Goal: Task Accomplishment & Management: Manage account settings

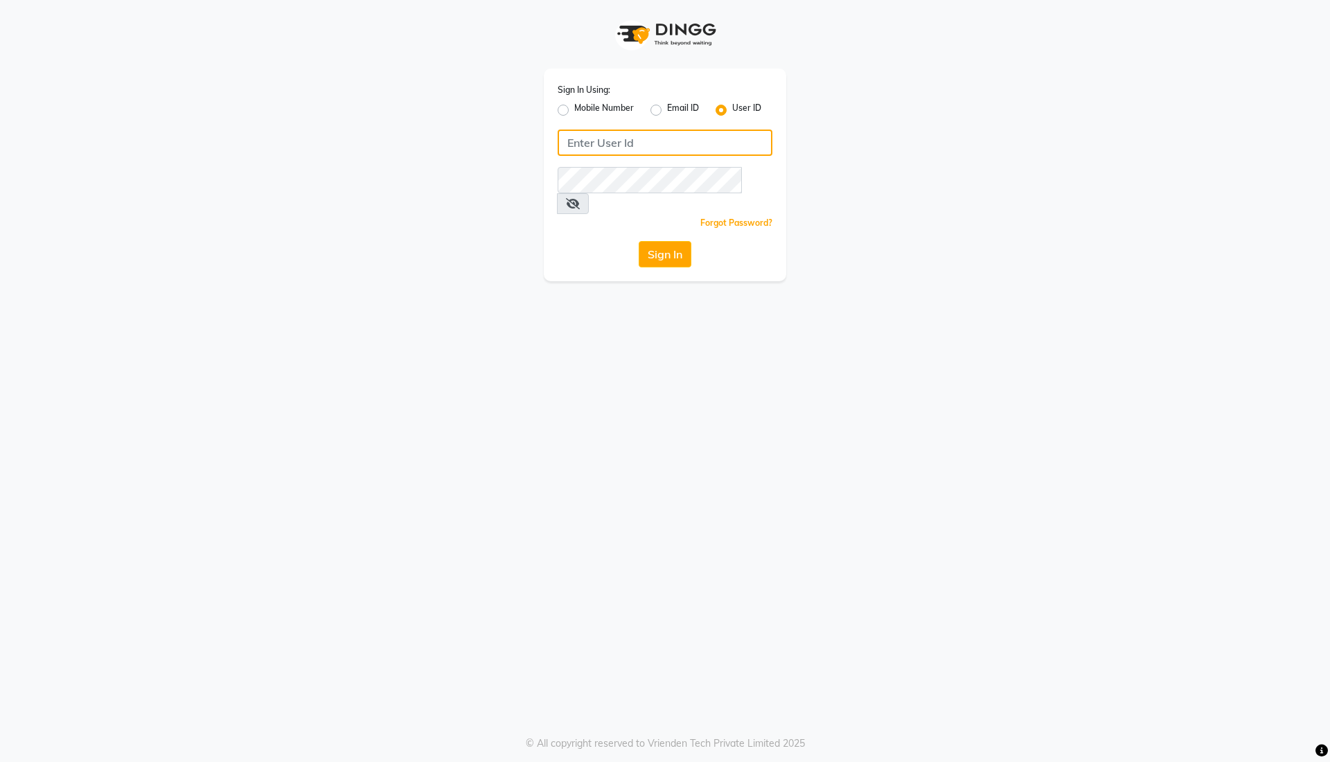
click at [685, 143] on input "Username" at bounding box center [665, 143] width 215 height 26
type input "thebrowmasters"
click at [661, 241] on button "Sign In" at bounding box center [665, 254] width 53 height 26
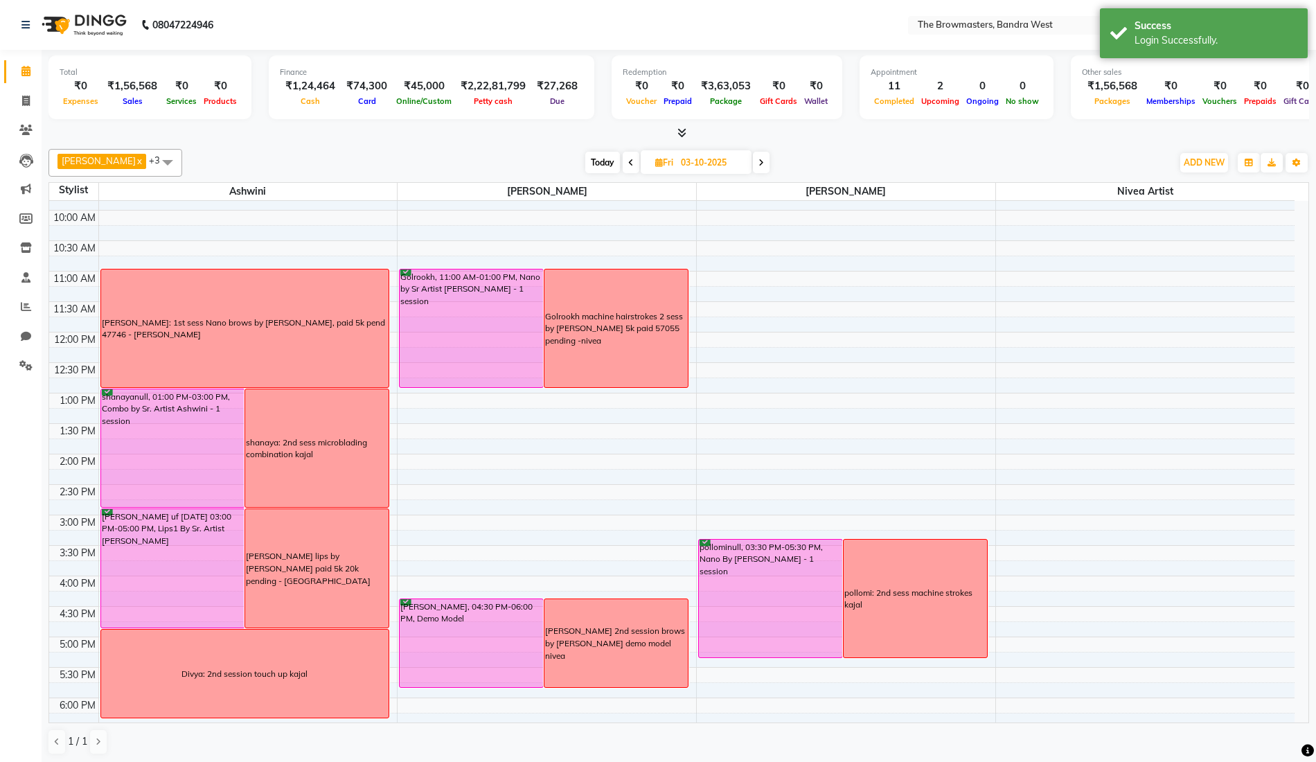
scroll to position [111, 0]
click at [606, 163] on span "Today" at bounding box center [602, 162] width 35 height 21
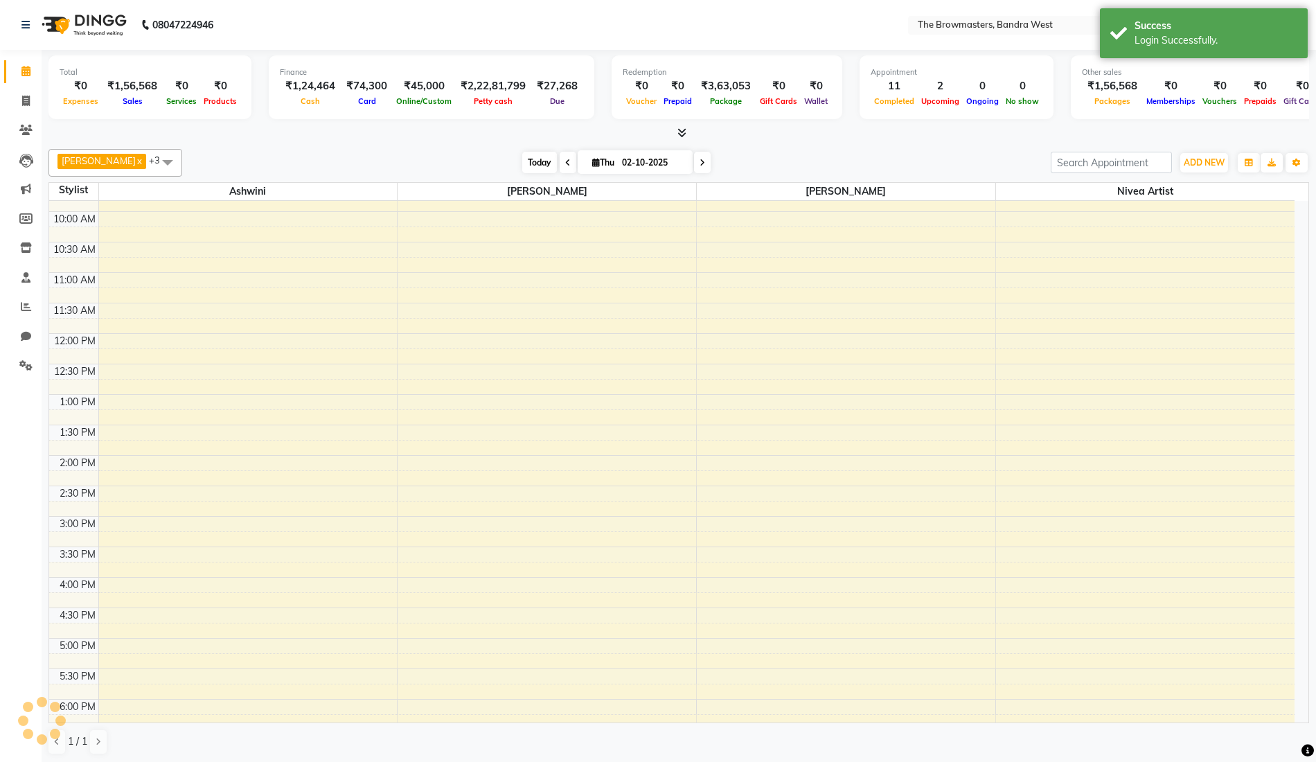
scroll to position [258, 0]
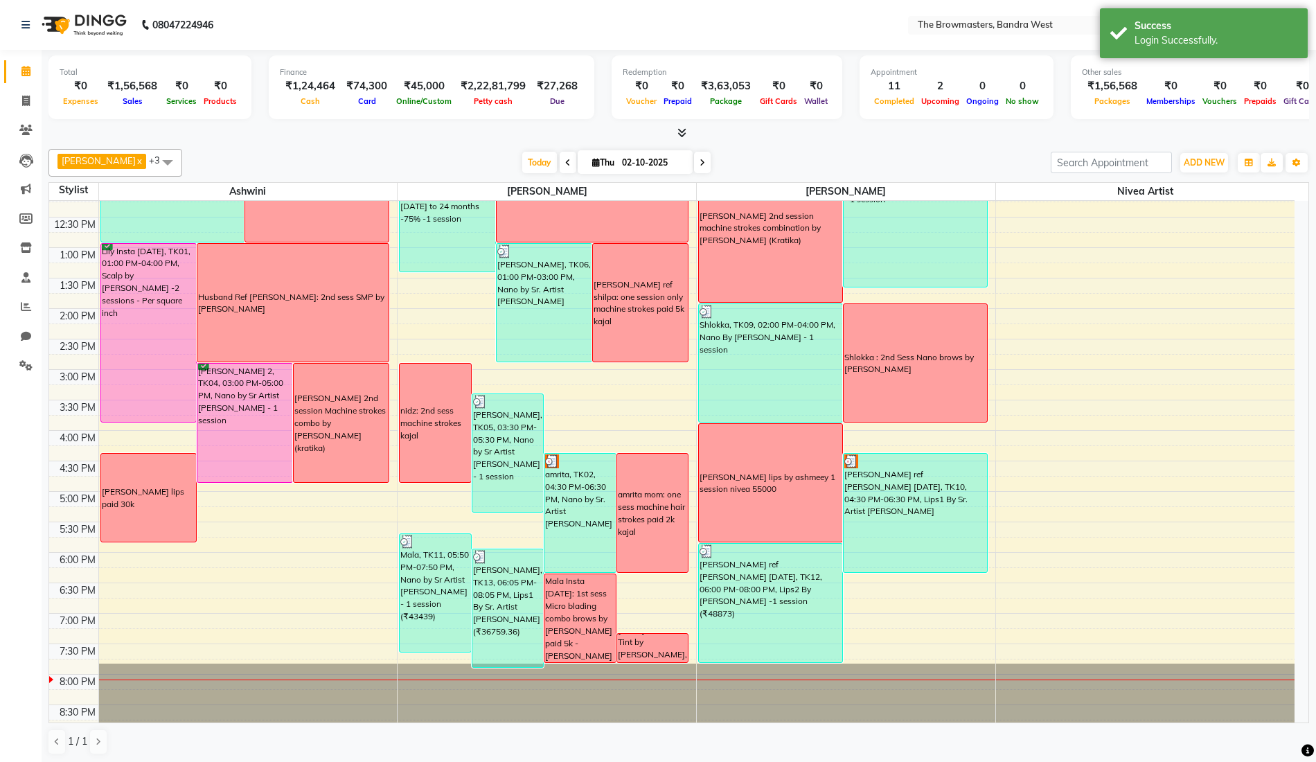
click at [707, 158] on span at bounding box center [702, 162] width 17 height 21
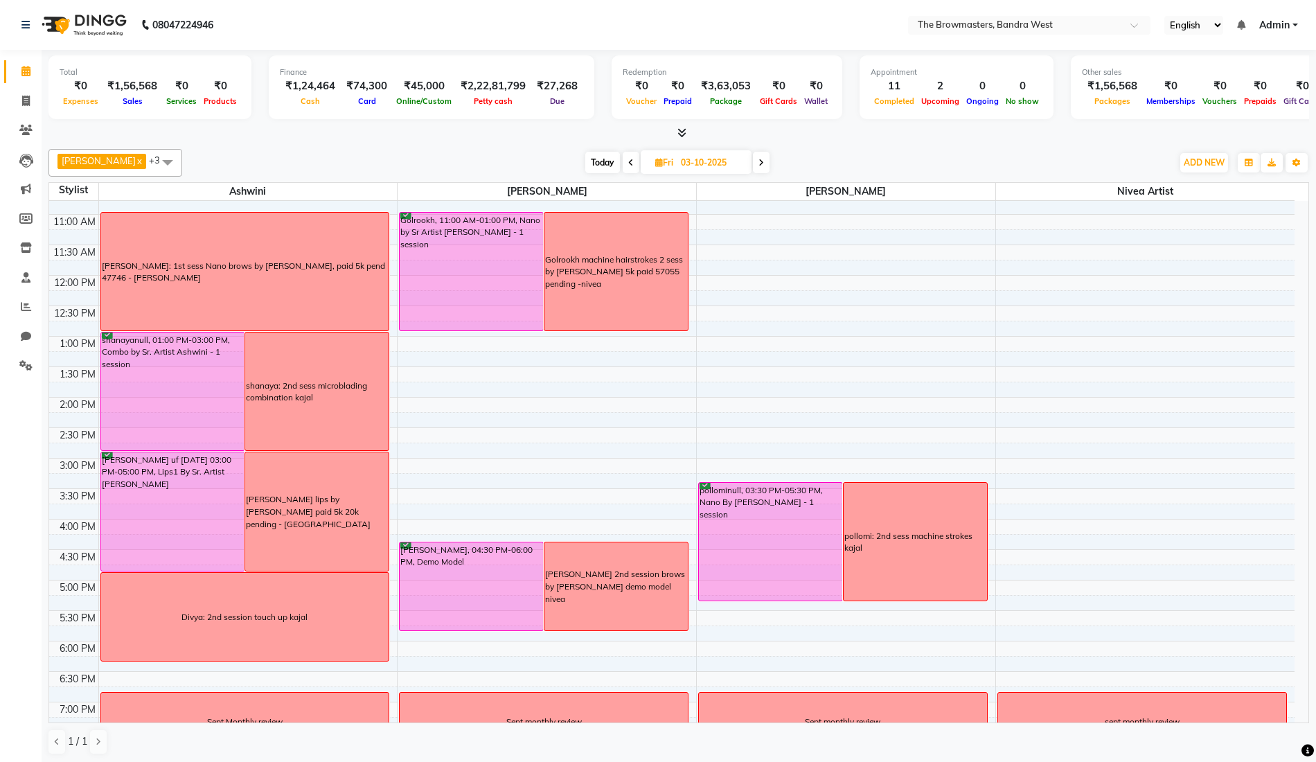
scroll to position [170, 0]
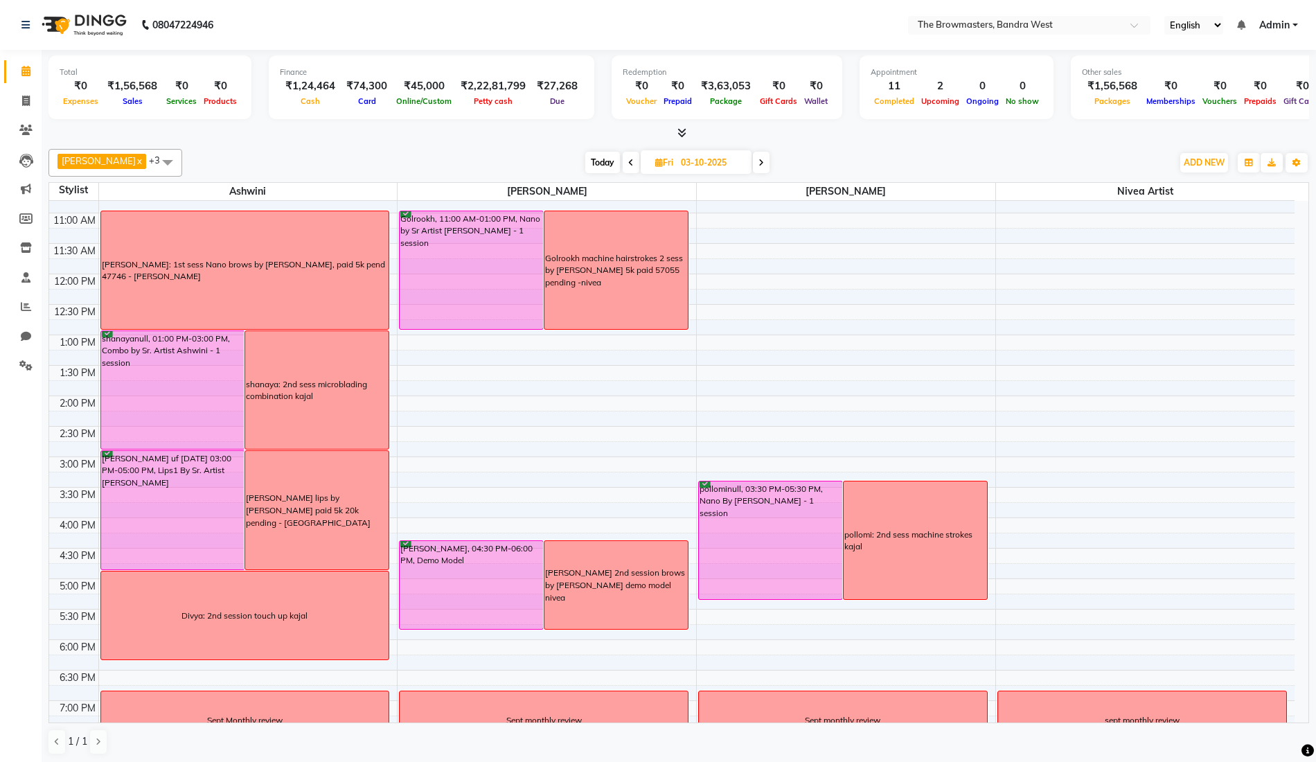
click at [769, 162] on span at bounding box center [761, 162] width 17 height 21
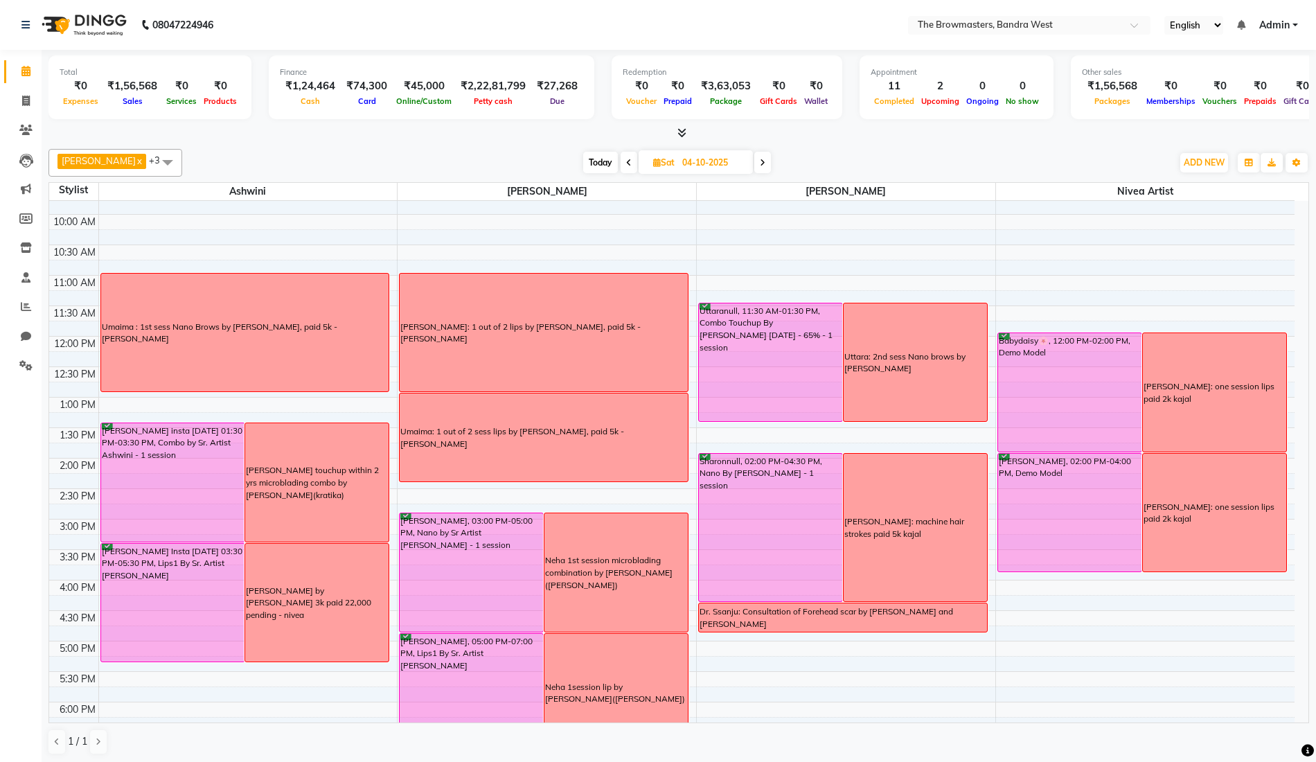
scroll to position [106, 0]
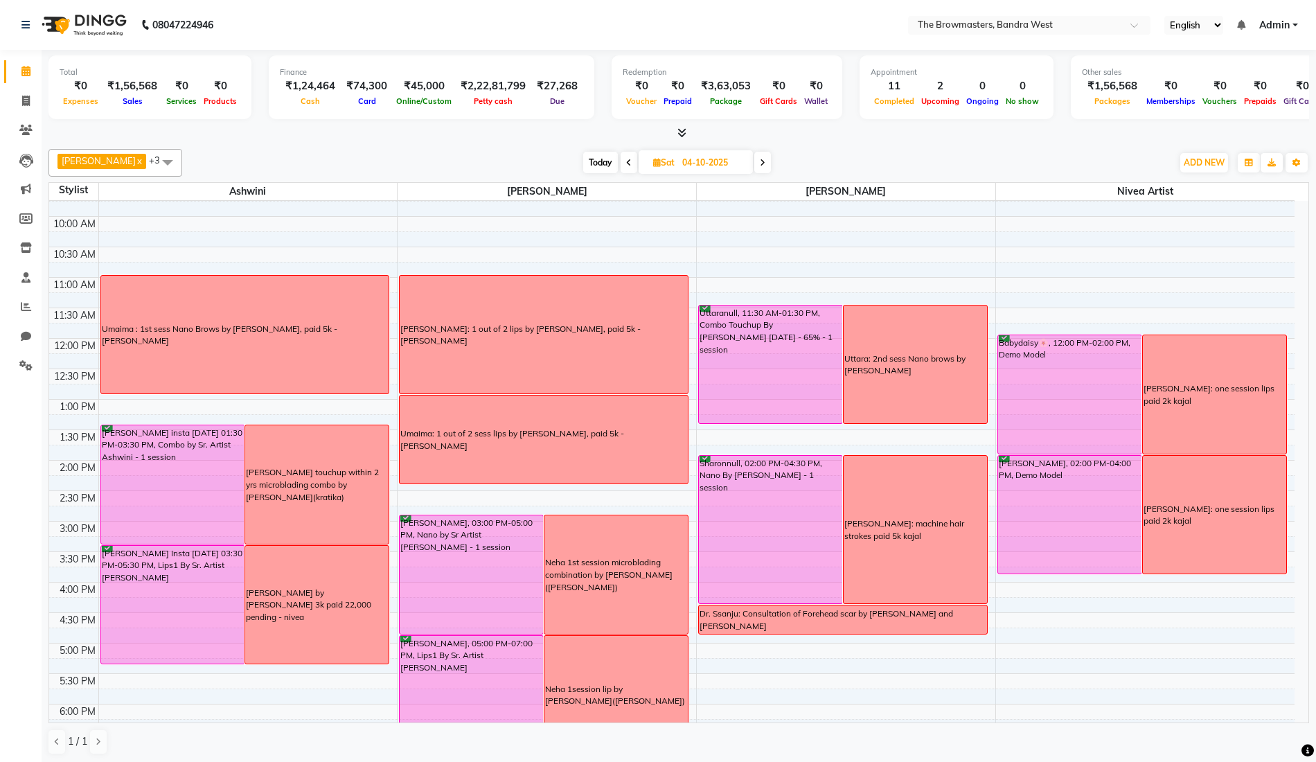
click at [770, 159] on span at bounding box center [763, 162] width 17 height 21
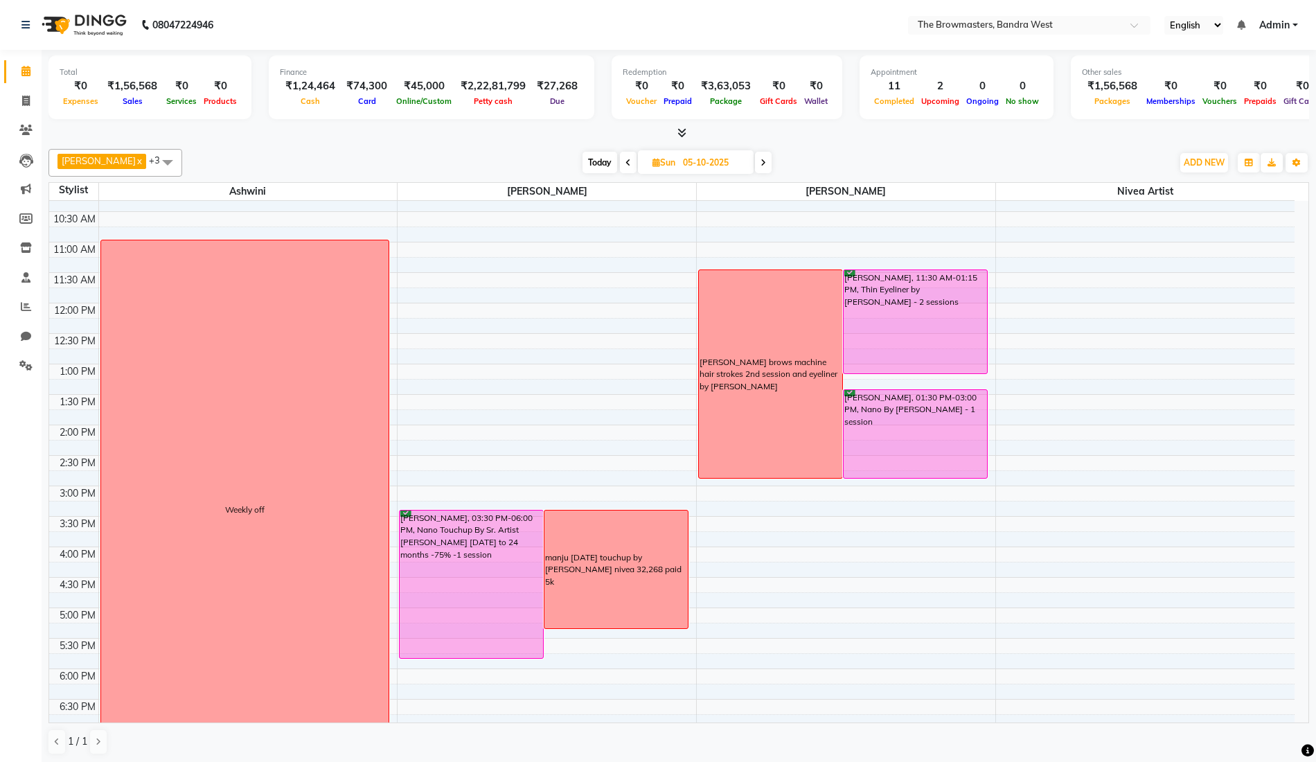
scroll to position [140, 0]
click at [766, 164] on icon at bounding box center [764, 163] width 6 height 8
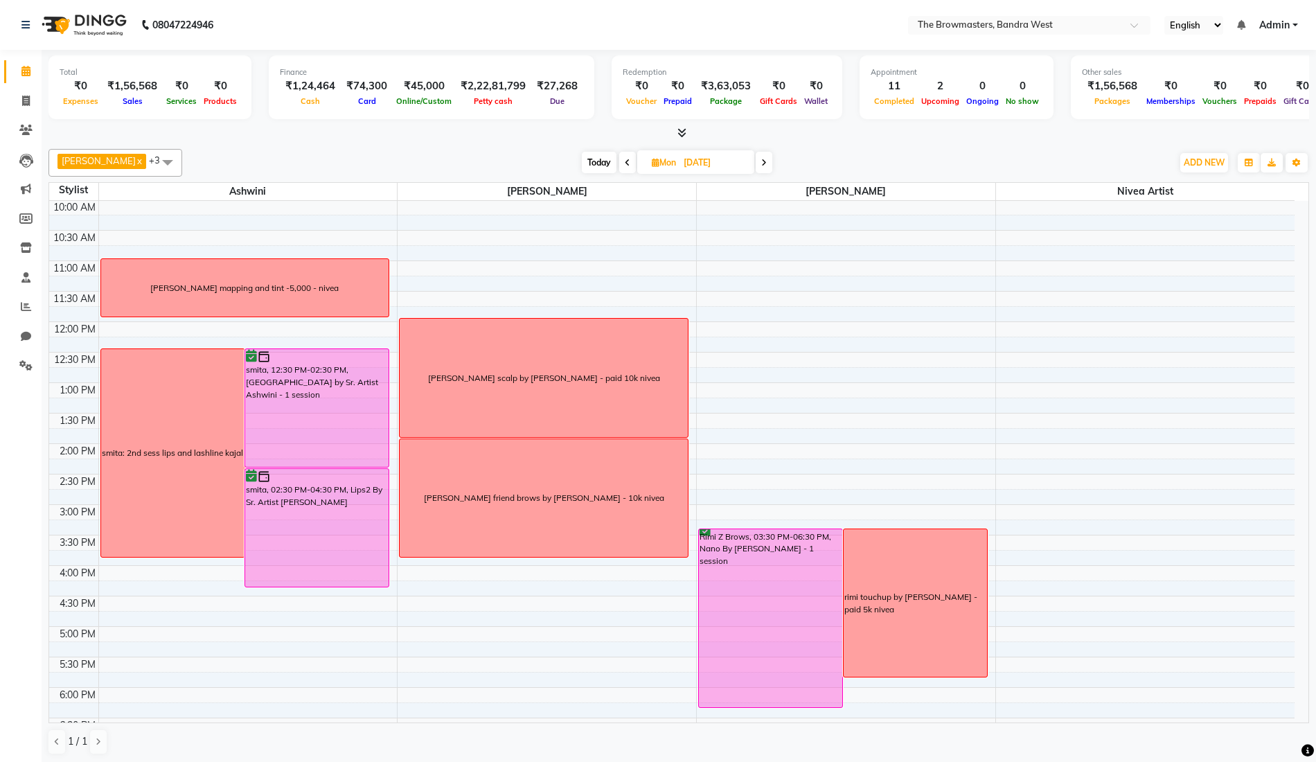
scroll to position [122, 0]
click at [767, 159] on icon at bounding box center [764, 163] width 6 height 8
type input "[DATE]"
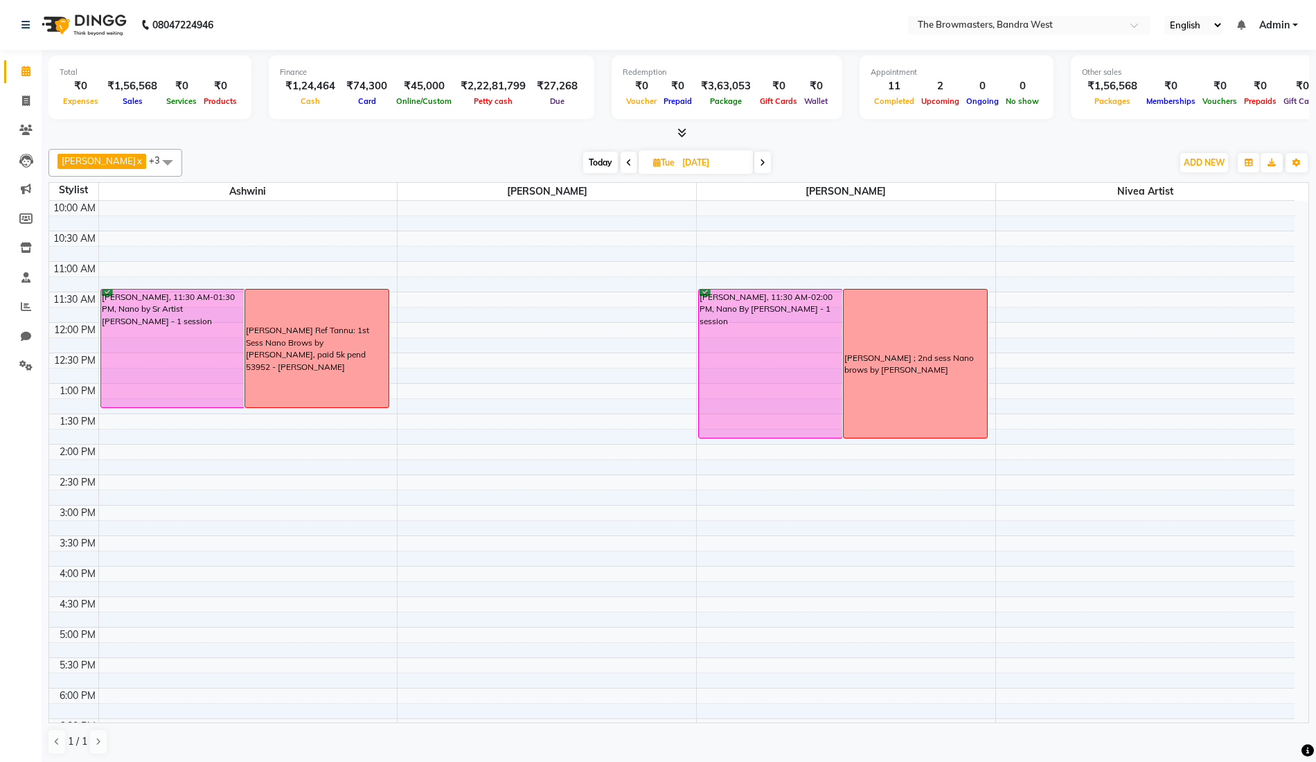
scroll to position [123, 0]
click at [822, 424] on div "[PERSON_NAME], 11:30 AM-02:00 PM, Nano By [PERSON_NAME] - 1 session" at bounding box center [770, 363] width 143 height 148
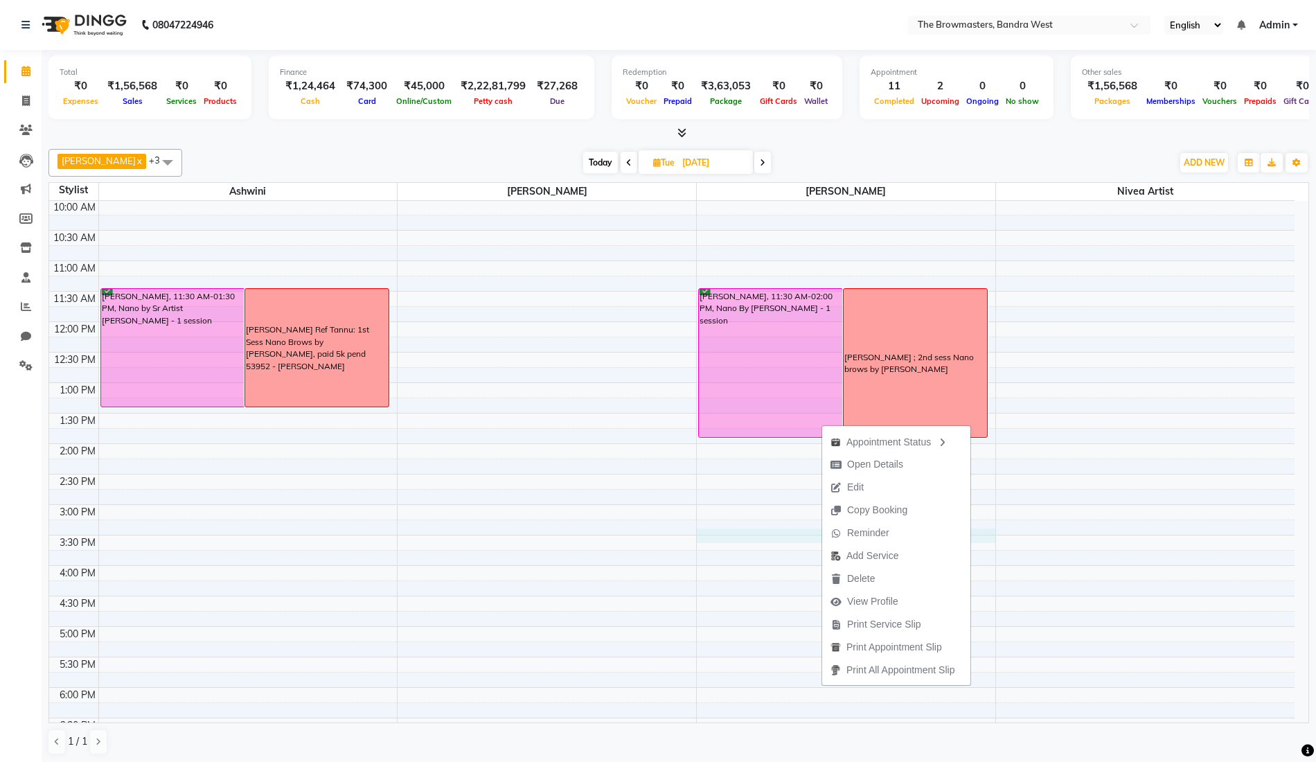
click at [698, 531] on div "8:00 AM 8:30 AM 9:00 AM 9:30 AM 10:00 AM 10:30 AM 11:00 AM 11:30 AM 12:00 PM 12…" at bounding box center [672, 474] width 1246 height 792
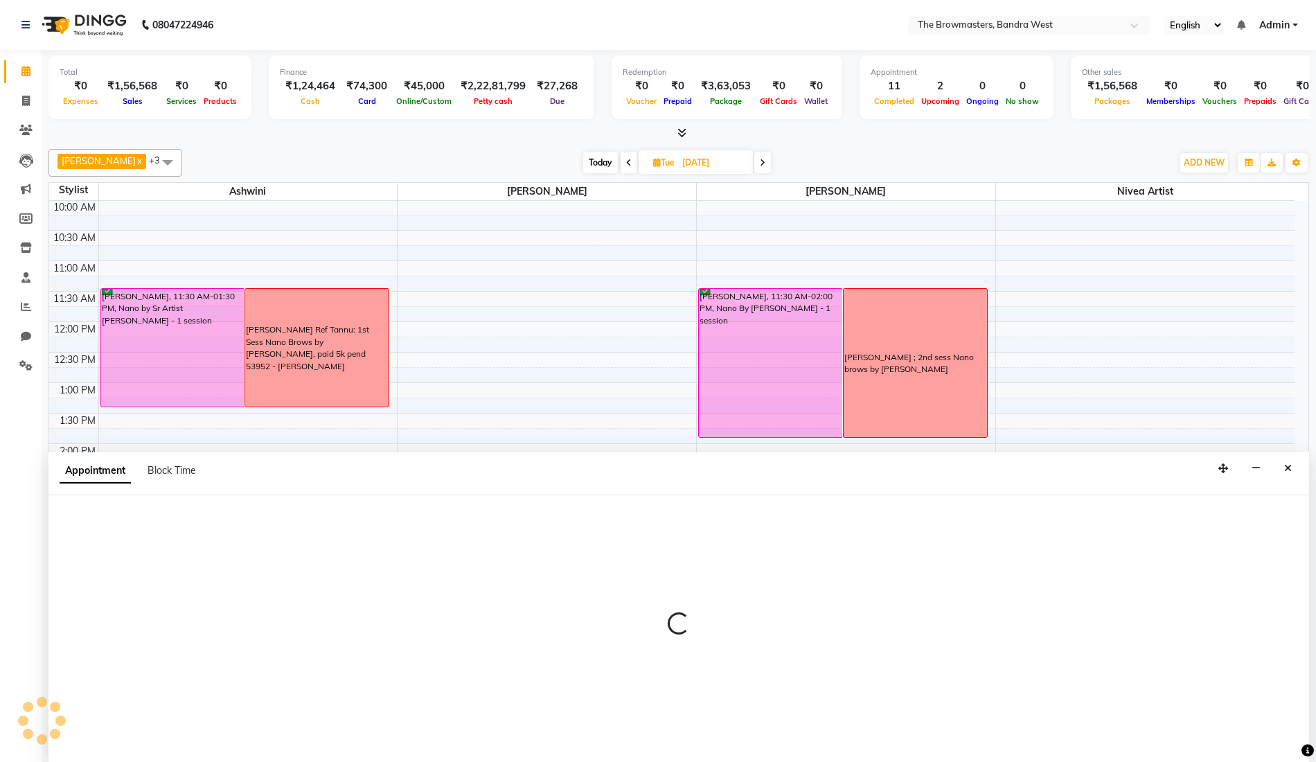
scroll to position [1, 0]
select select "64308"
select select "930"
select select "tentative"
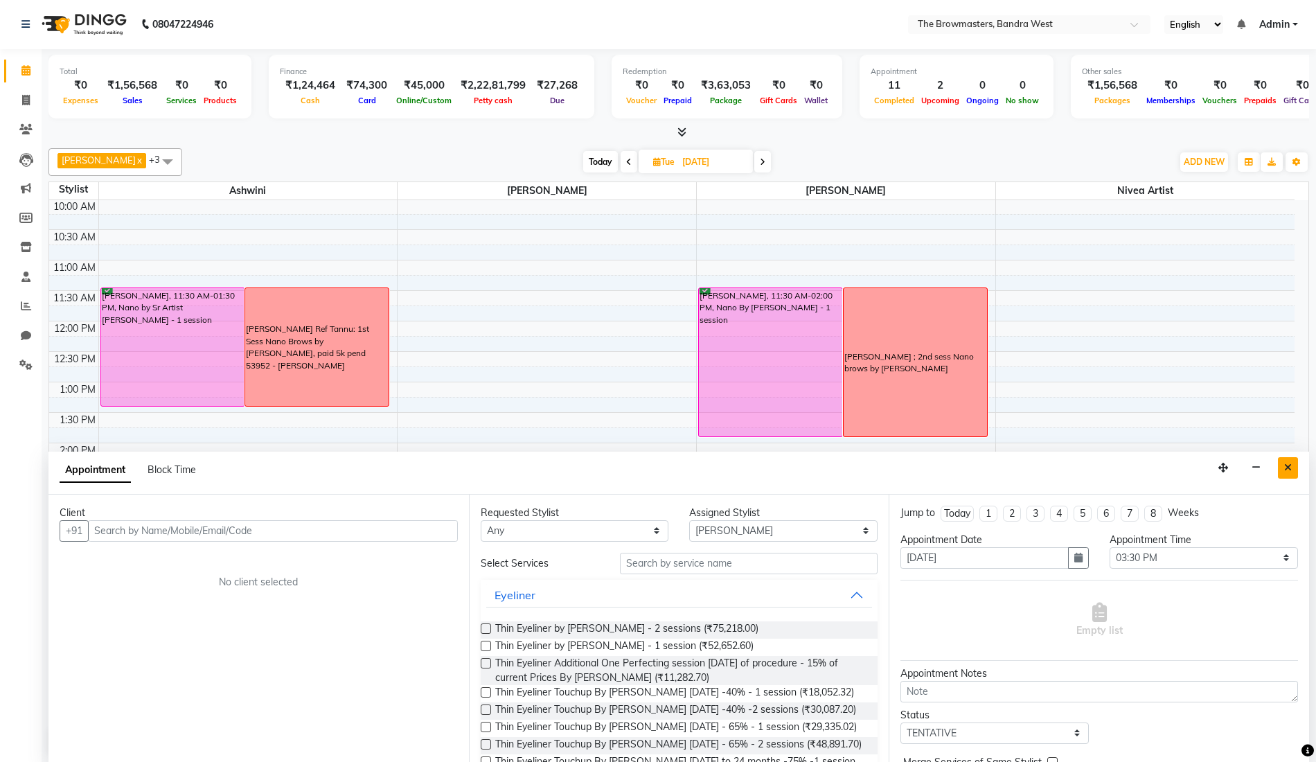
click at [1294, 466] on button "Close" at bounding box center [1288, 467] width 20 height 21
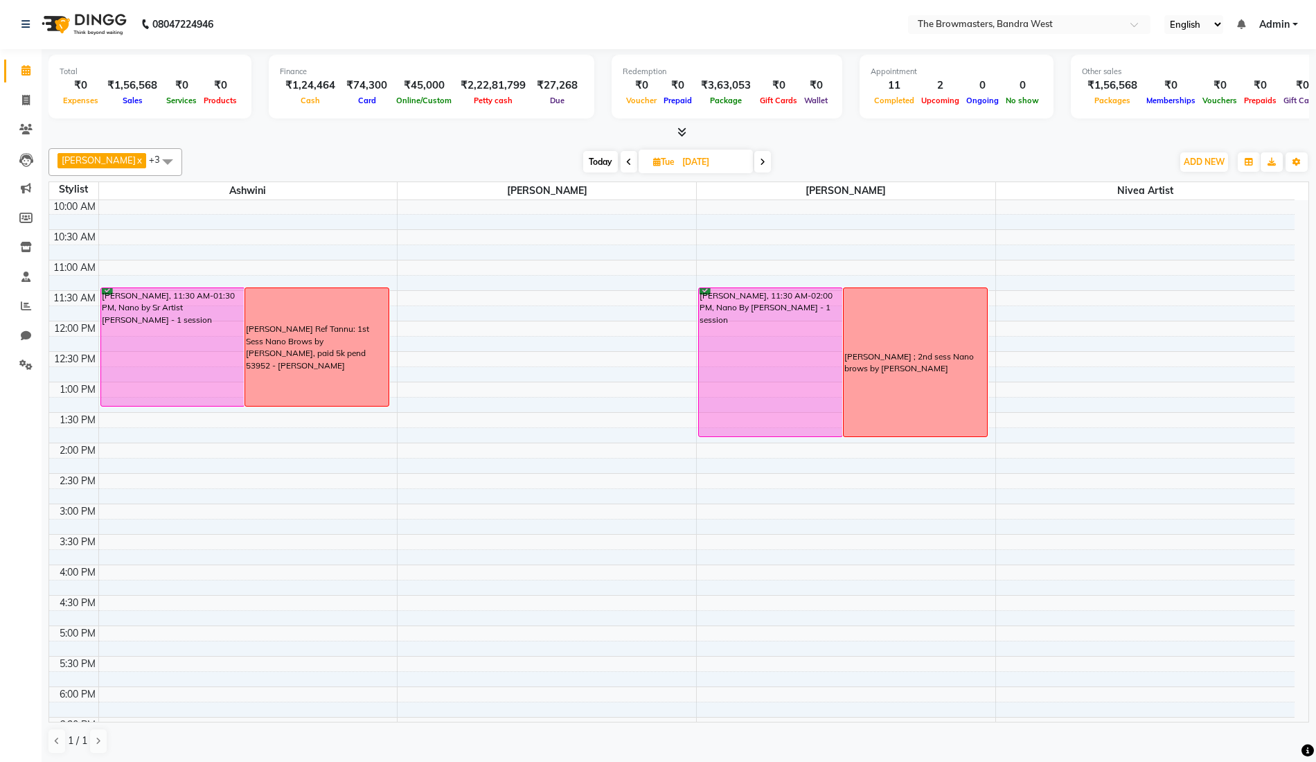
click at [768, 406] on div "[PERSON_NAME], 11:30 AM-02:00 PM, Nano By [PERSON_NAME] - 1 session" at bounding box center [770, 362] width 143 height 148
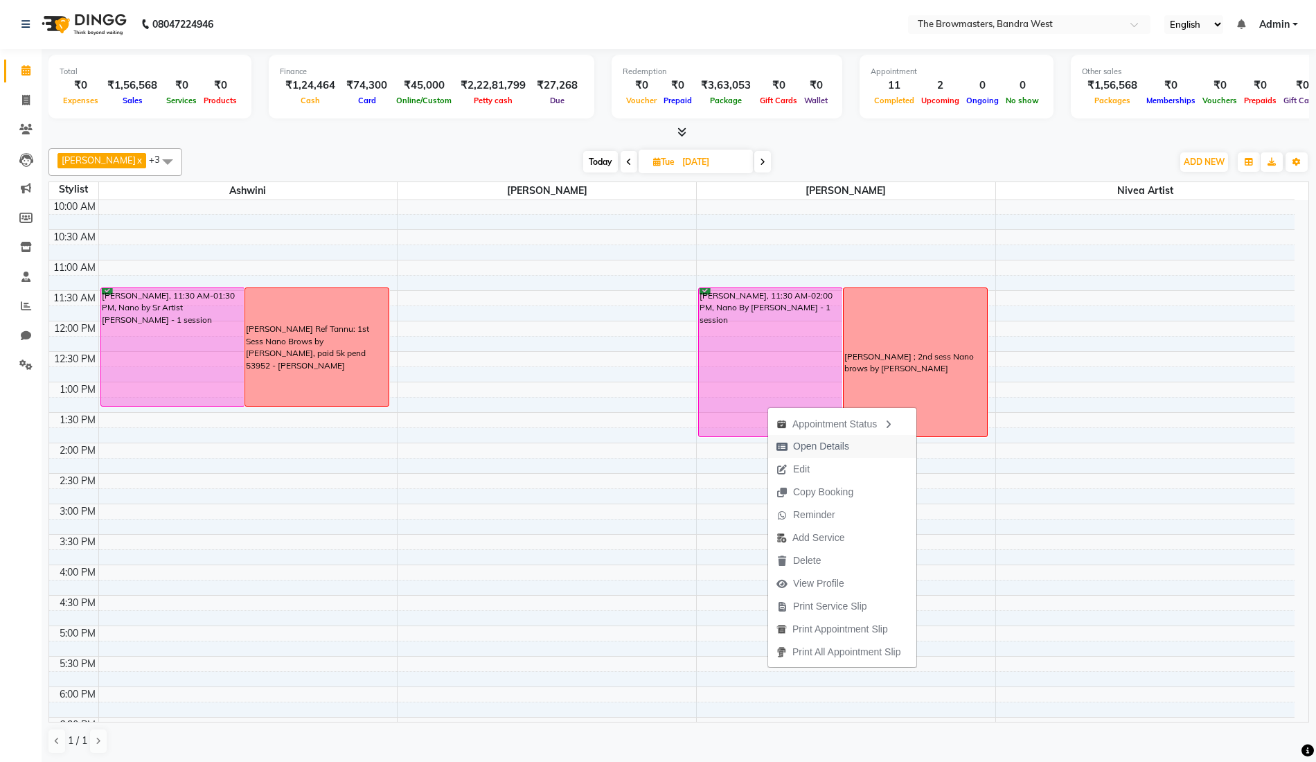
click at [852, 453] on span "Open Details" at bounding box center [812, 446] width 89 height 23
select select "6"
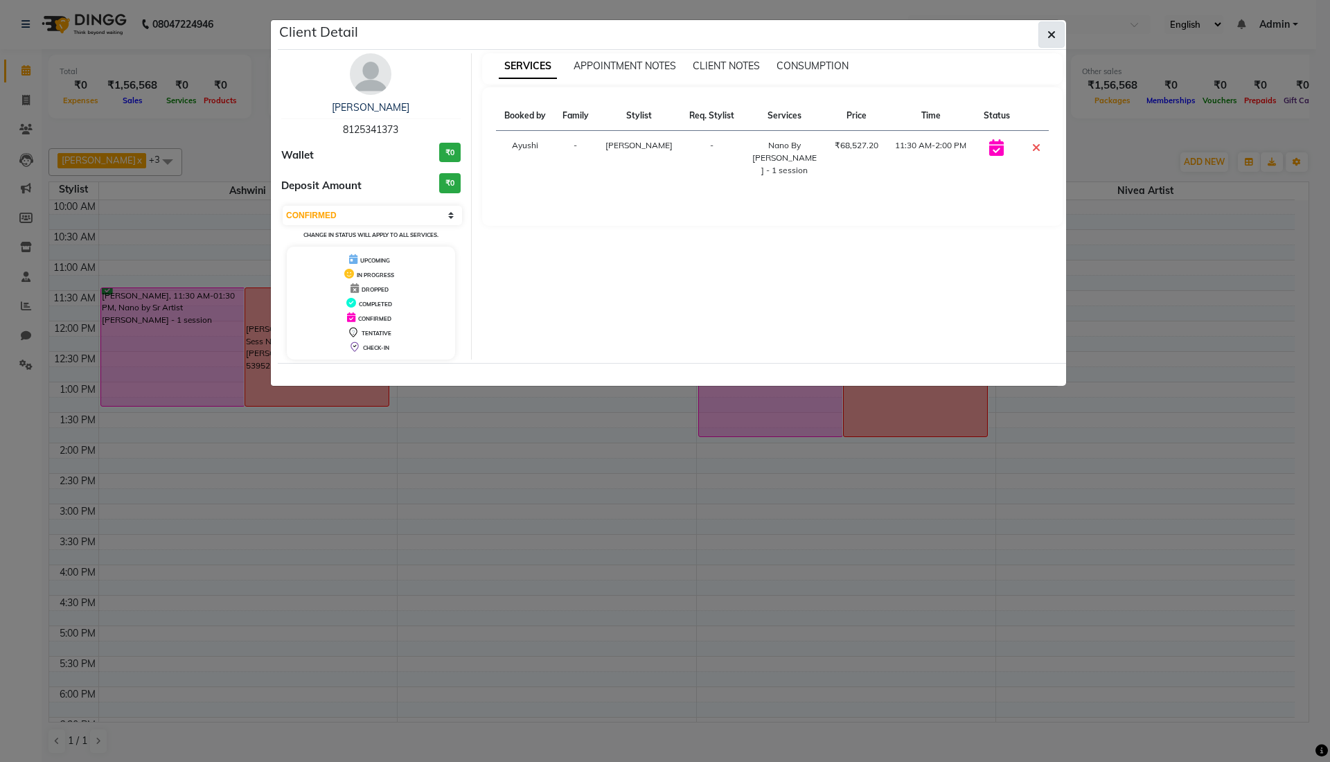
click at [1057, 32] on button "button" at bounding box center [1052, 34] width 26 height 26
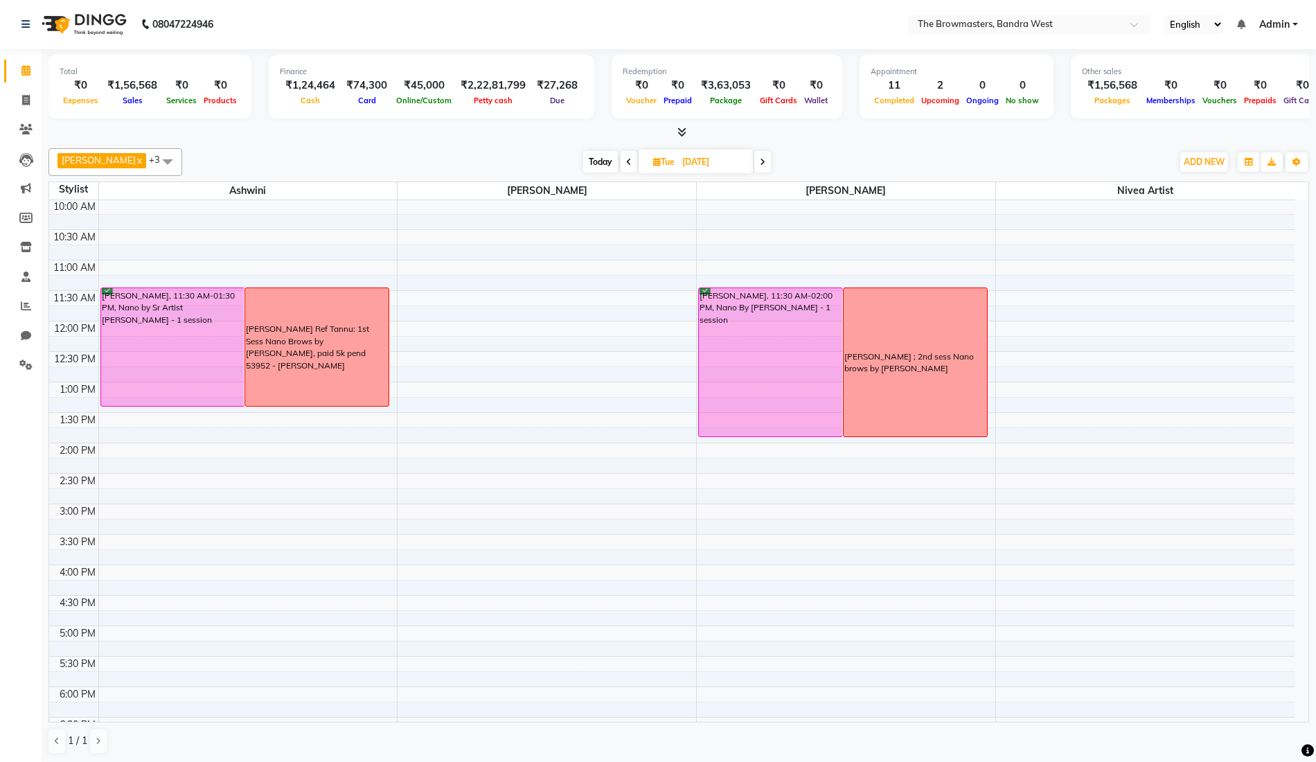
click at [634, 164] on span at bounding box center [629, 161] width 17 height 21
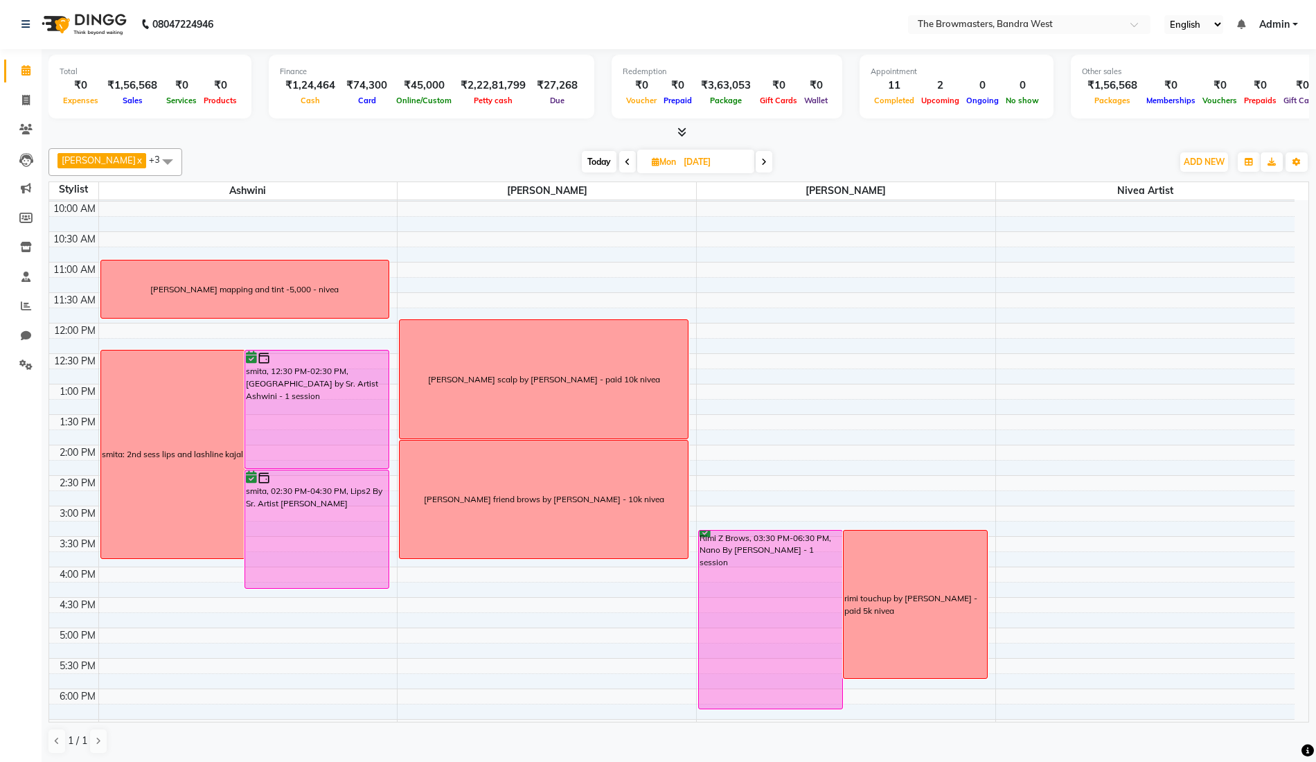
scroll to position [121, 0]
click at [767, 168] on span at bounding box center [764, 161] width 17 height 21
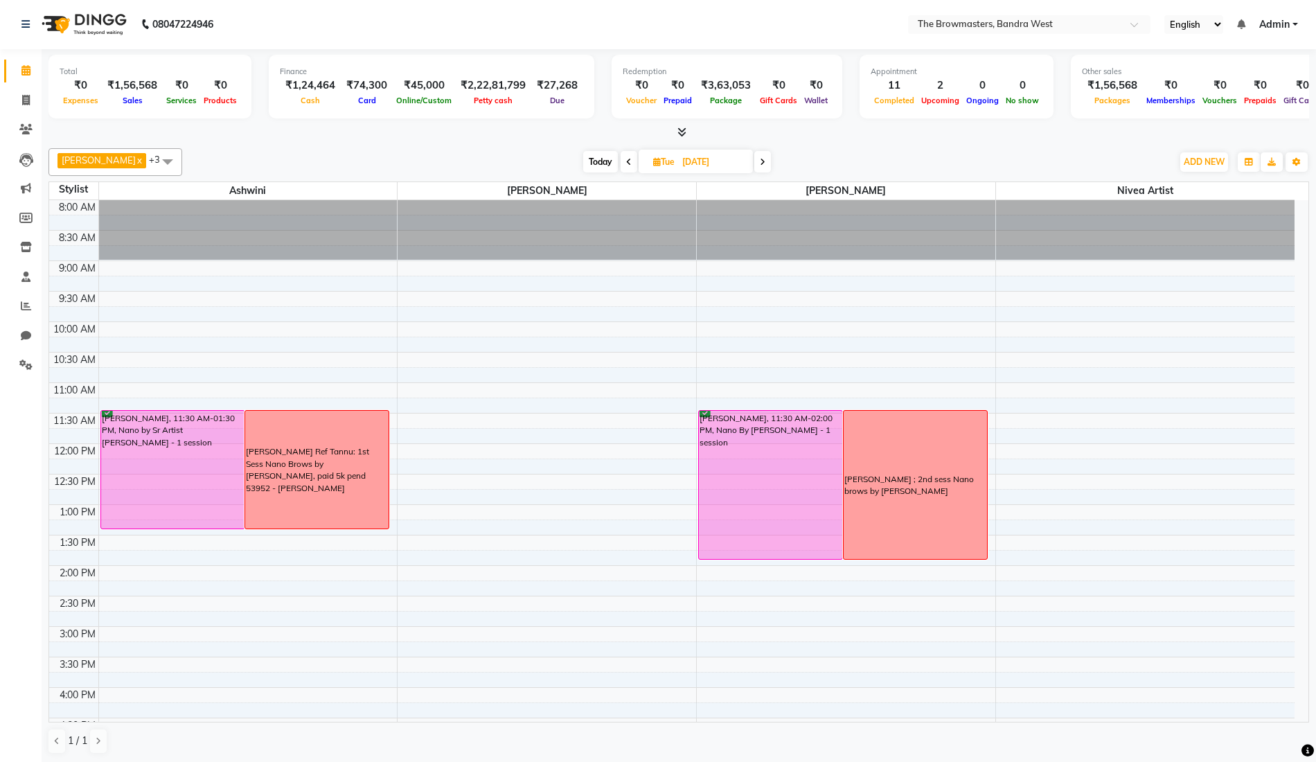
scroll to position [1, 0]
click at [631, 161] on icon at bounding box center [629, 162] width 6 height 8
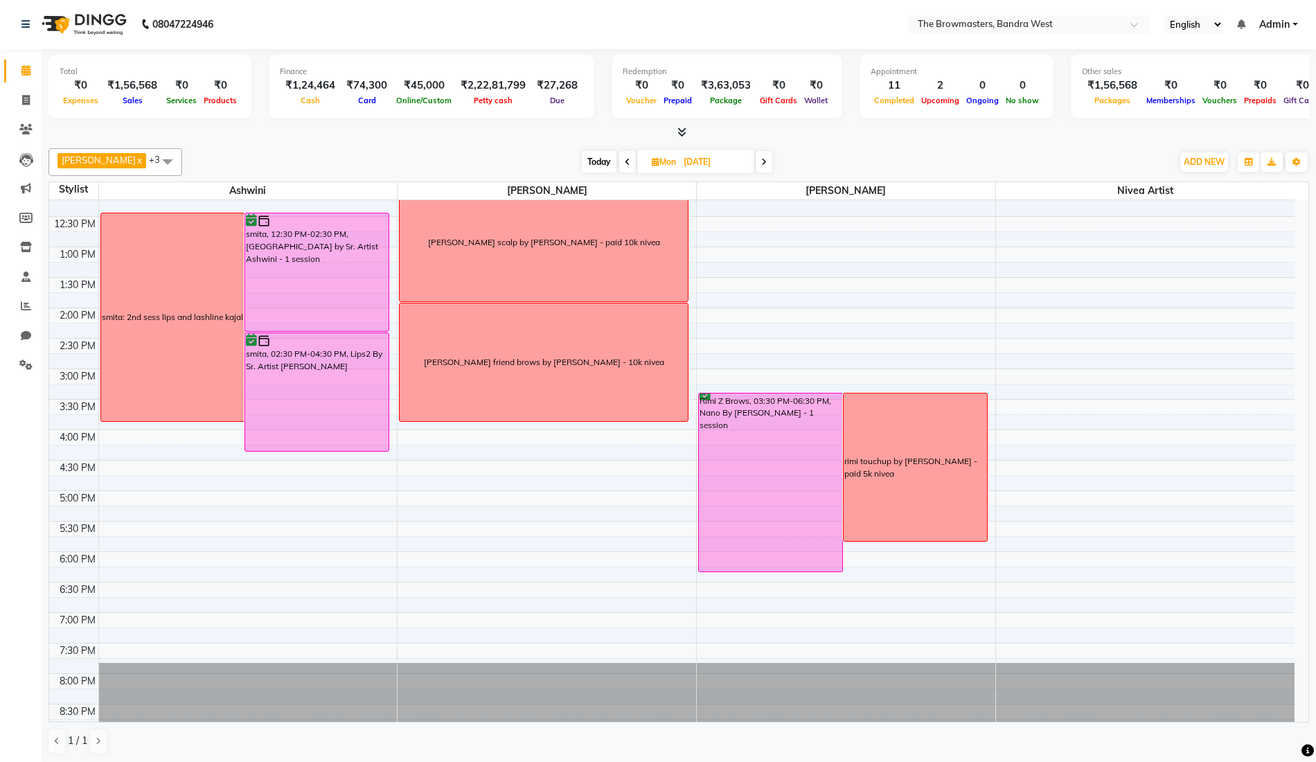
click at [631, 161] on icon at bounding box center [628, 162] width 6 height 8
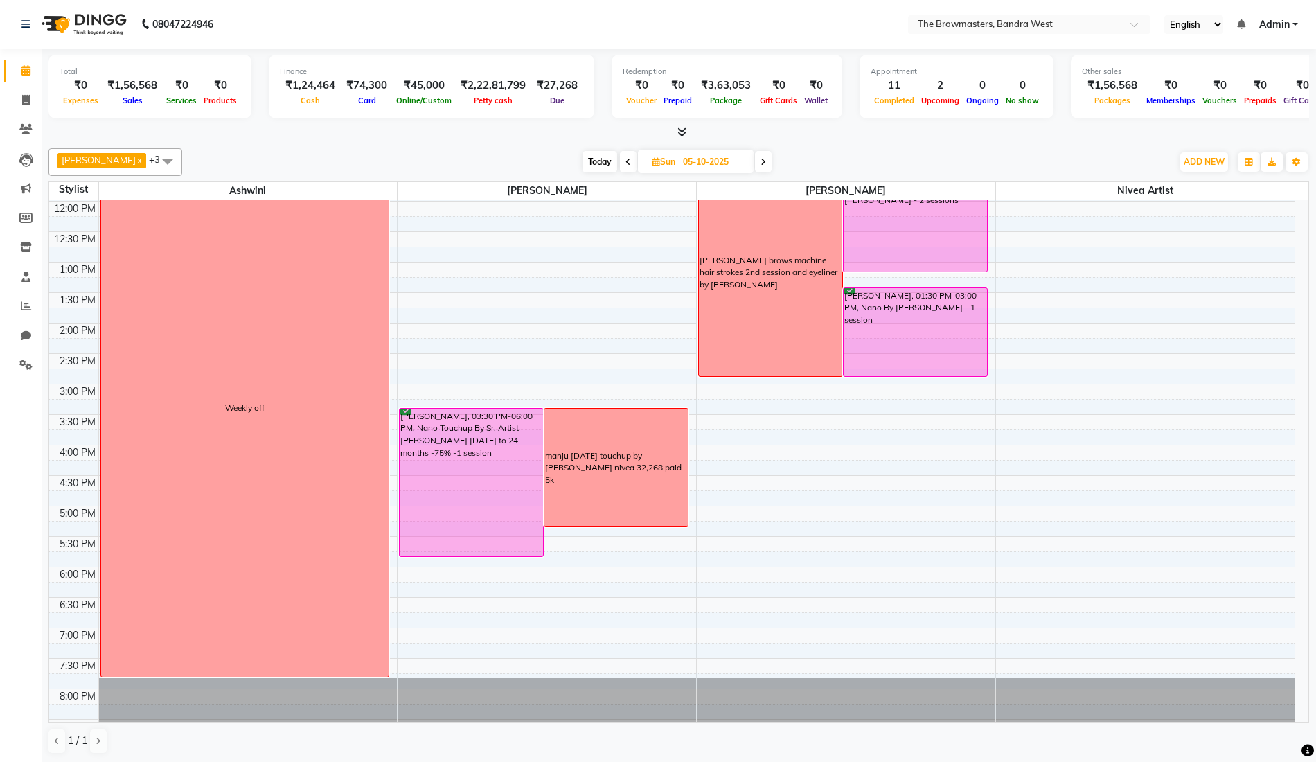
scroll to position [245, 0]
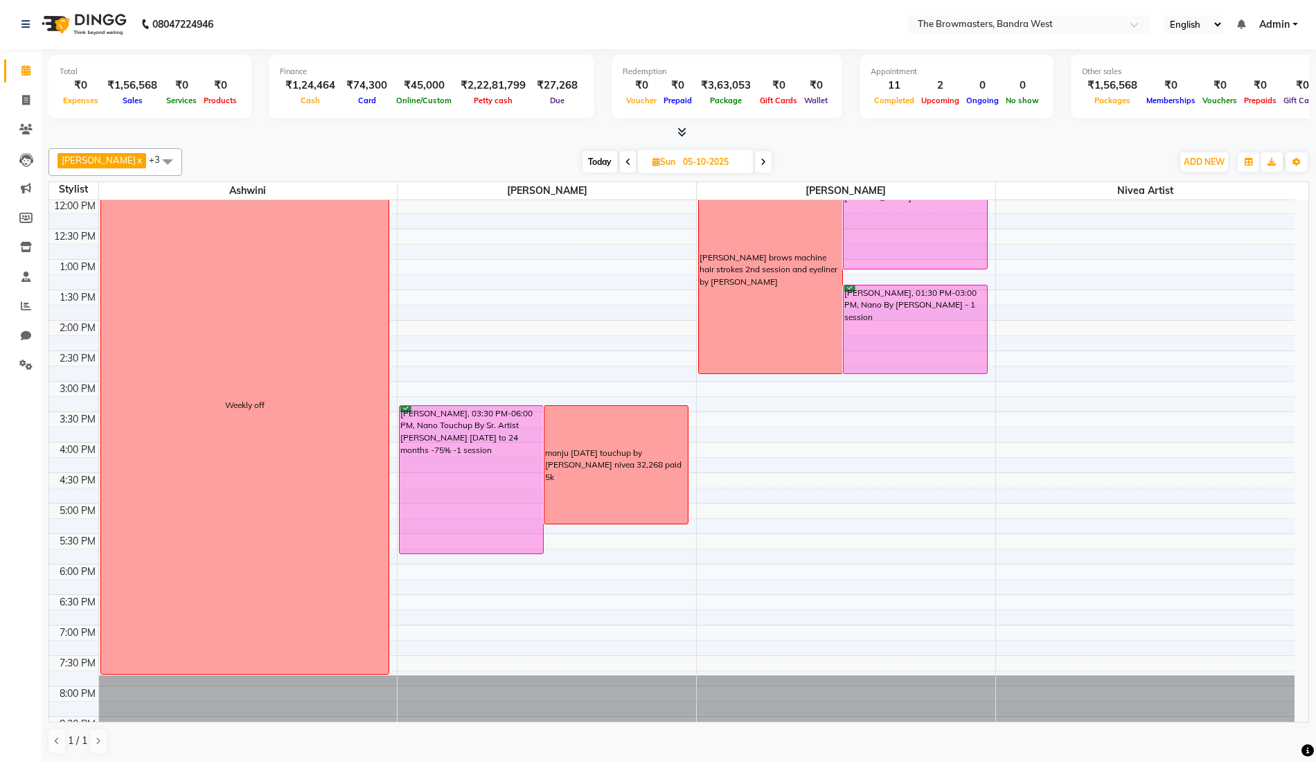
click at [764, 165] on icon at bounding box center [764, 162] width 6 height 8
type input "[DATE]"
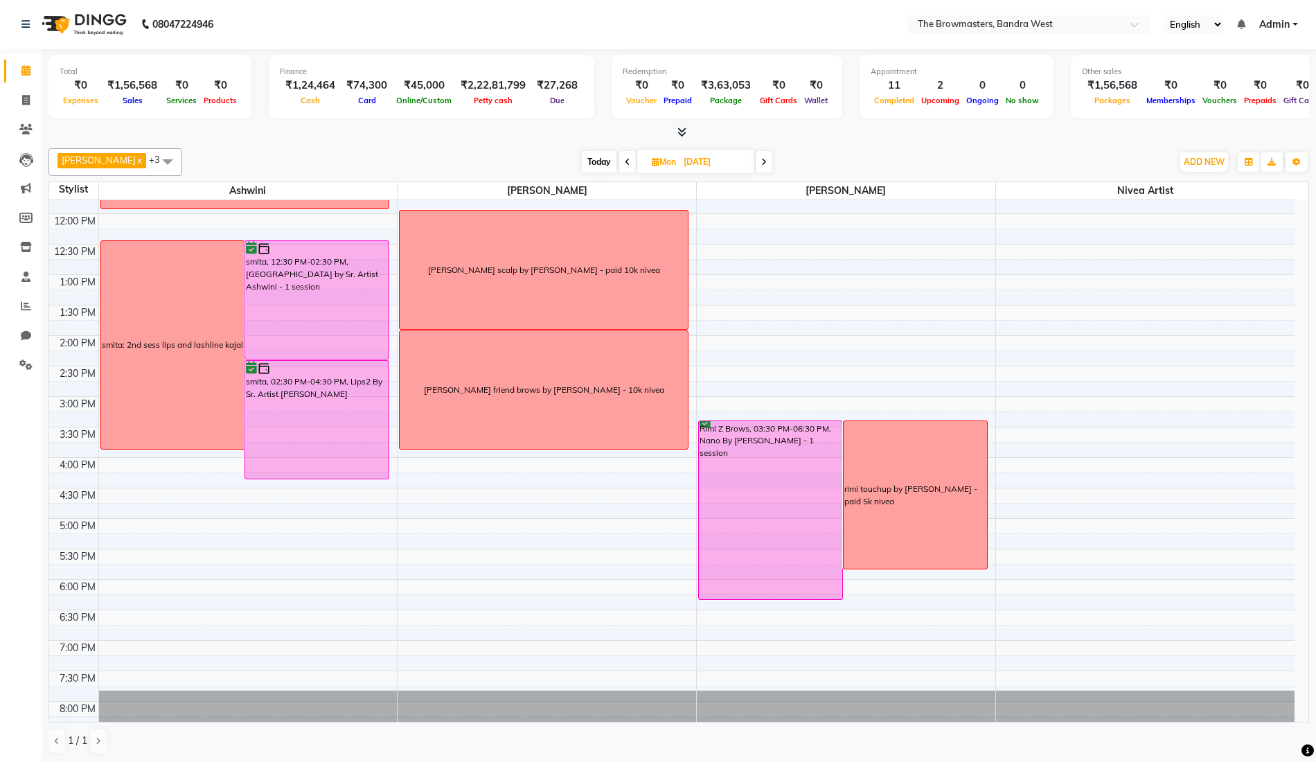
scroll to position [167, 0]
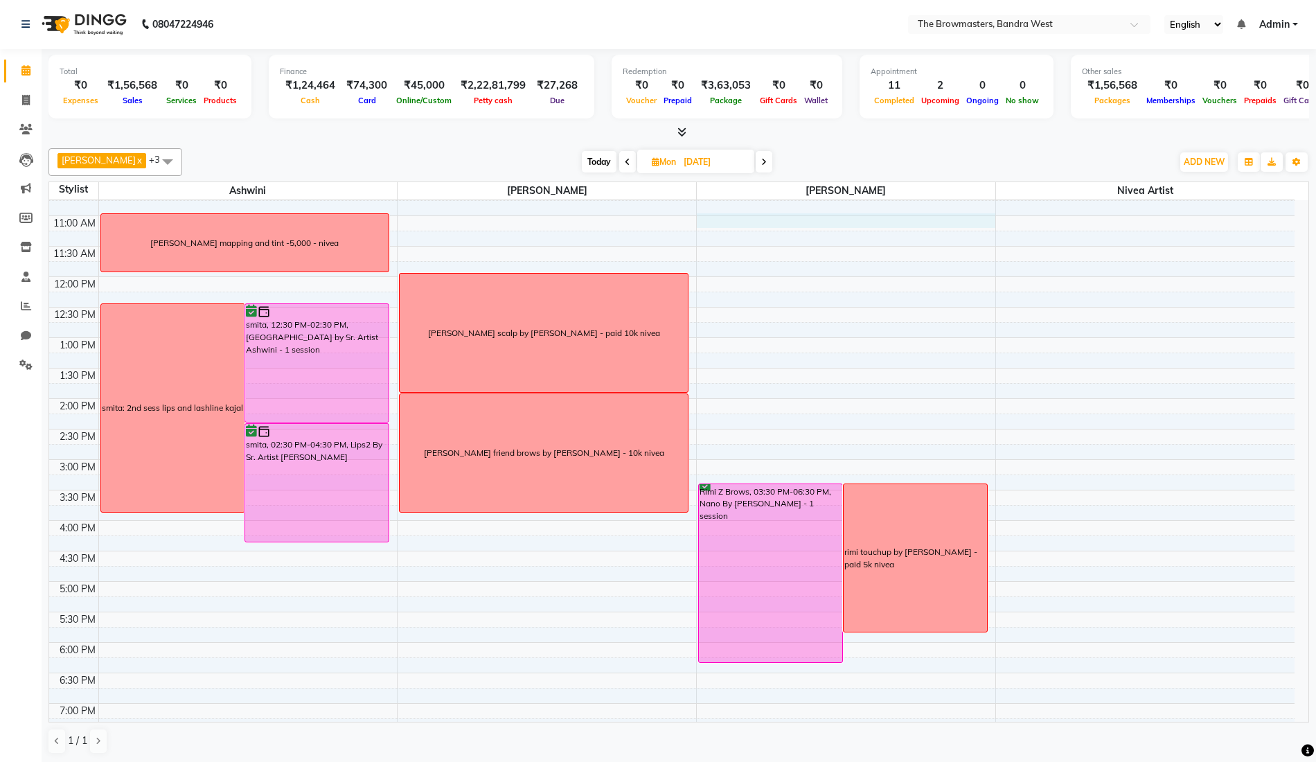
click at [743, 222] on div "8:00 AM 8:30 AM 9:00 AM 9:30 AM 10:00 AM 10:30 AM 11:00 AM 11:30 AM 12:00 PM 12…" at bounding box center [672, 429] width 1246 height 792
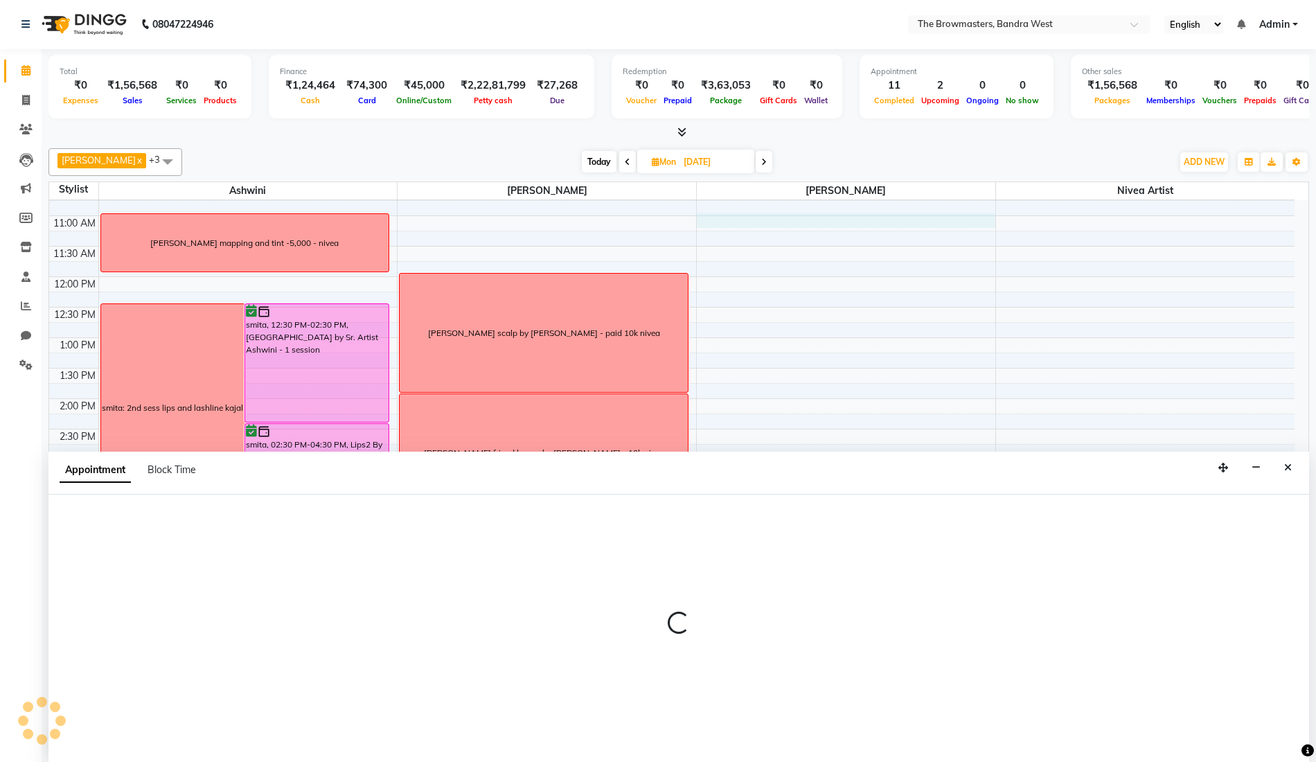
select select "64308"
select select "660"
select select "tentative"
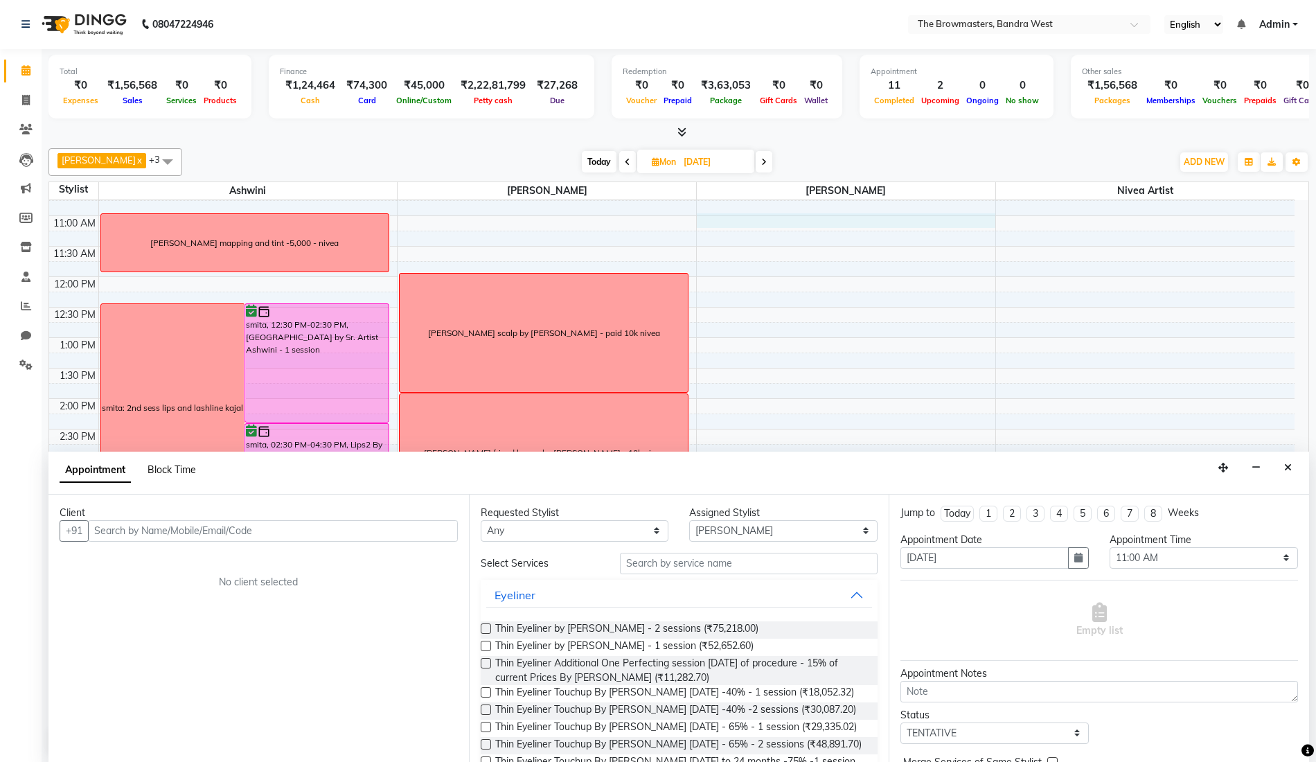
click at [186, 473] on span "Block Time" at bounding box center [172, 470] width 49 height 12
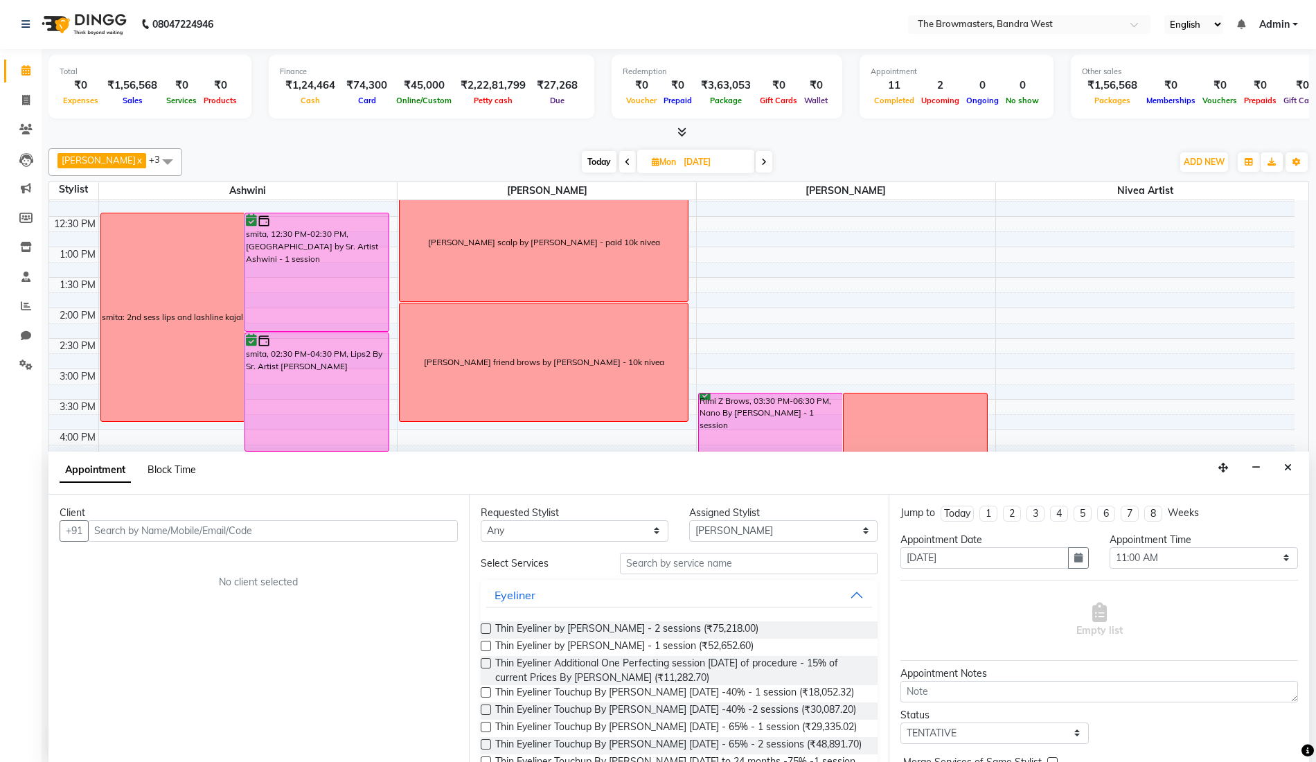
select select "64308"
select select "660"
select select "675"
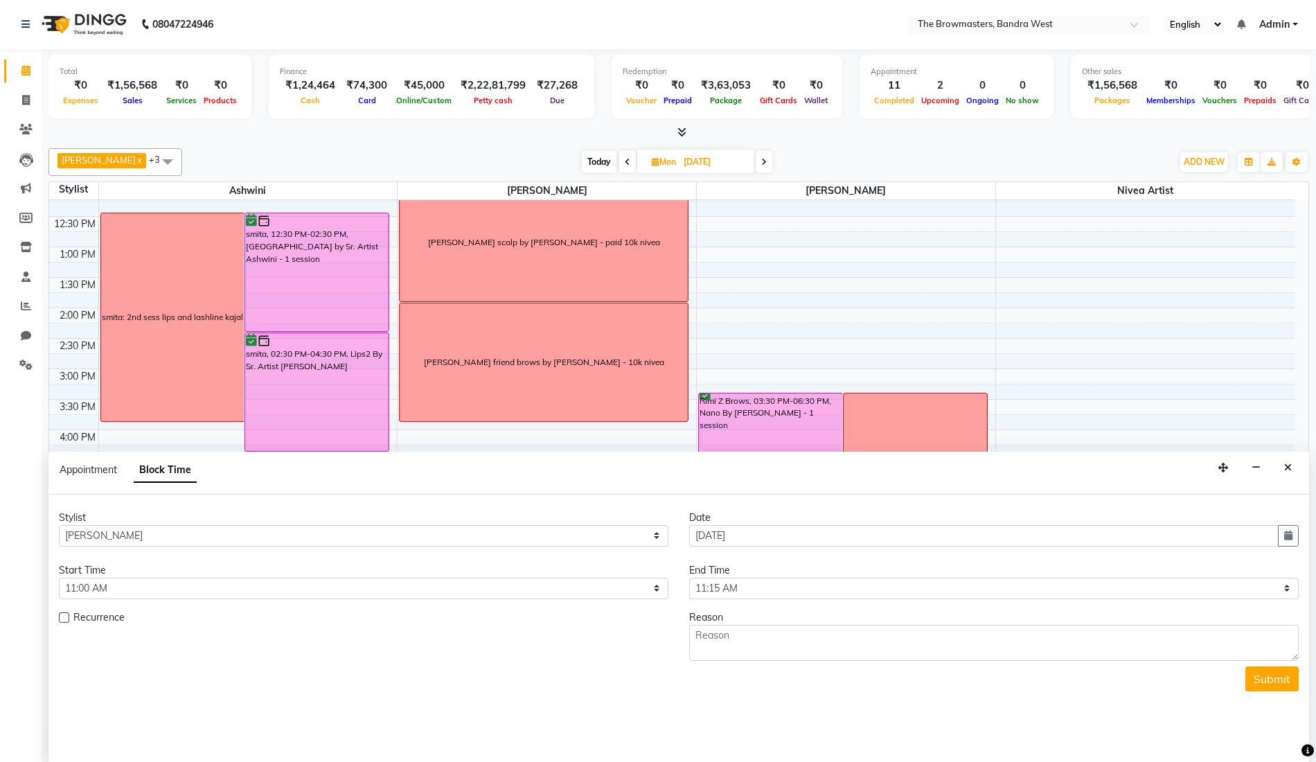
click at [71, 617] on div "Recurrence" at bounding box center [364, 618] width 610 height 17
click at [65, 615] on label at bounding box center [64, 617] width 10 height 10
click at [65, 615] on input "checkbox" at bounding box center [63, 619] width 9 height 9
checkbox input "true"
click at [838, 588] on select "Select 09:00 AM 09:15 AM 09:30 AM 09:45 AM 10:00 AM 10:15 AM 10:30 AM 10:45 AM …" at bounding box center [994, 588] width 610 height 21
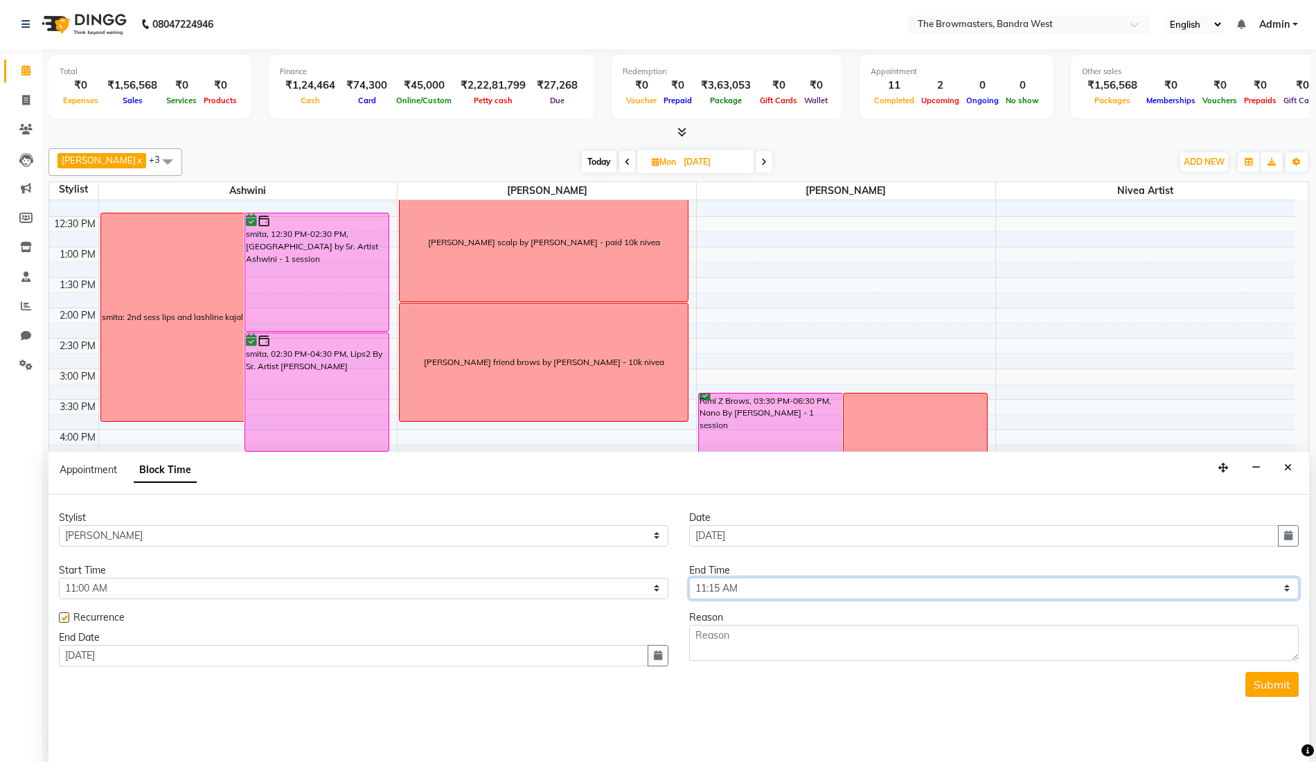
click at [838, 588] on select "Select 09:00 AM 09:15 AM 09:30 AM 09:45 AM 10:00 AM 10:15 AM 10:30 AM 10:45 AM …" at bounding box center [994, 588] width 610 height 21
click at [660, 652] on icon "button" at bounding box center [658, 656] width 8 height 10
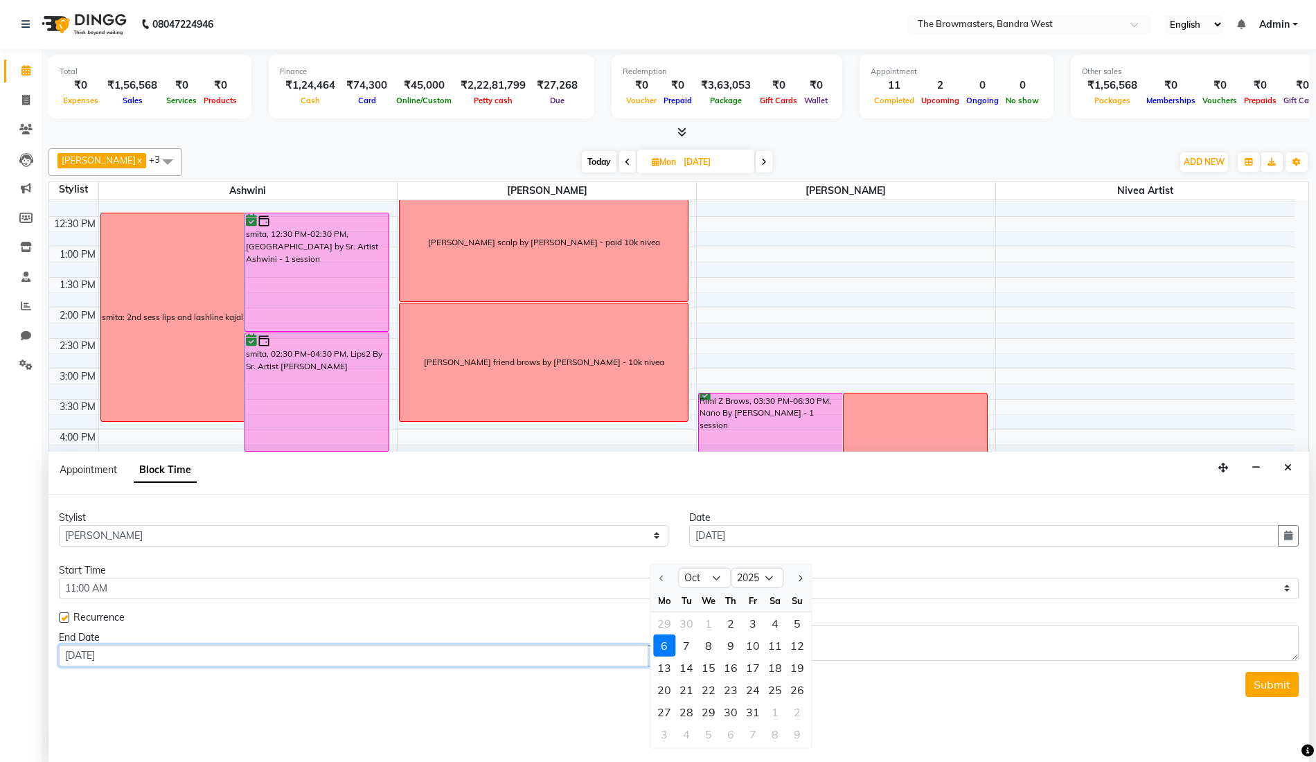
click at [288, 658] on input "[DATE]" at bounding box center [354, 655] width 590 height 21
click at [848, 530] on input "[DATE]" at bounding box center [984, 535] width 590 height 21
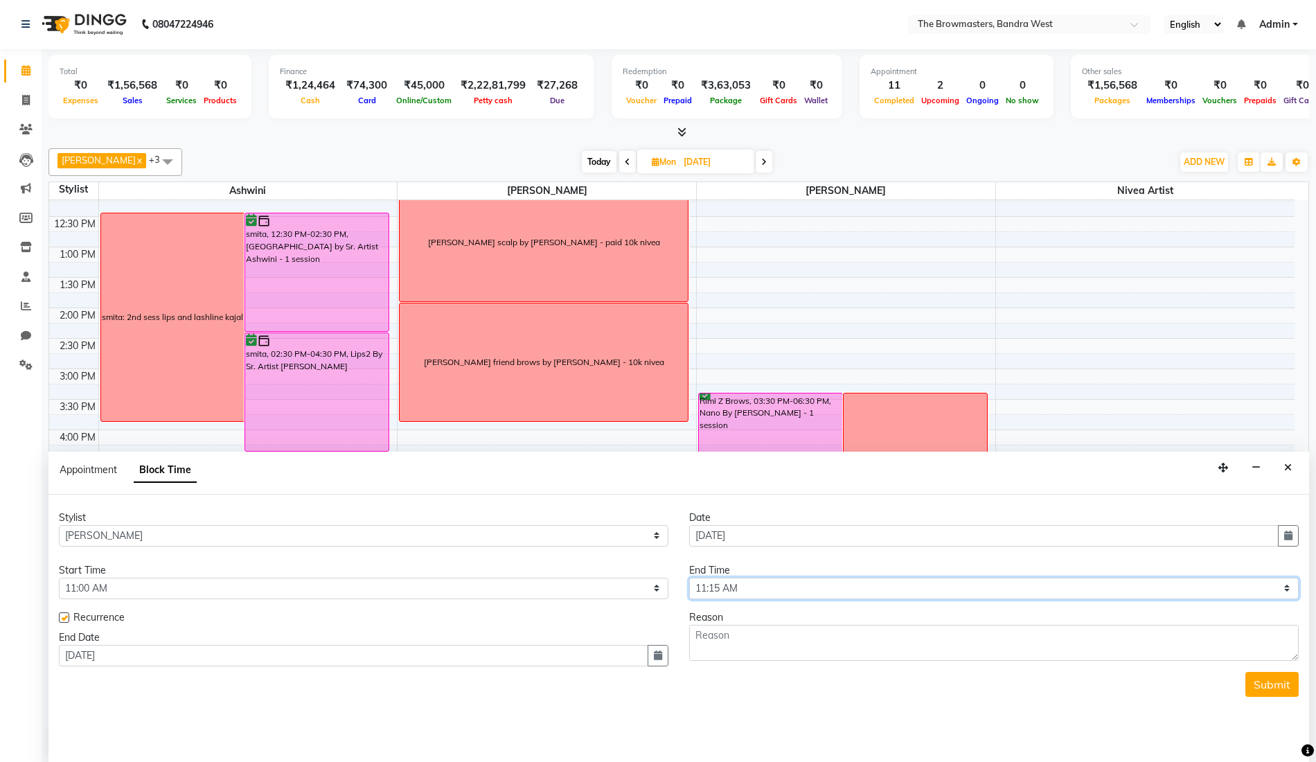
click at [825, 588] on select "Select 09:00 AM 09:15 AM 09:30 AM 09:45 AM 10:00 AM 10:15 AM 10:30 AM 10:45 AM …" at bounding box center [994, 588] width 610 height 21
select select "930"
click at [689, 578] on select "Select 09:00 AM 09:15 AM 09:30 AM 09:45 AM 10:00 AM 10:15 AM 10:30 AM 10:45 AM …" at bounding box center [994, 588] width 610 height 21
click at [739, 646] on textarea at bounding box center [994, 643] width 610 height 36
type textarea "DONT BOOK ...Personal LEAVE"
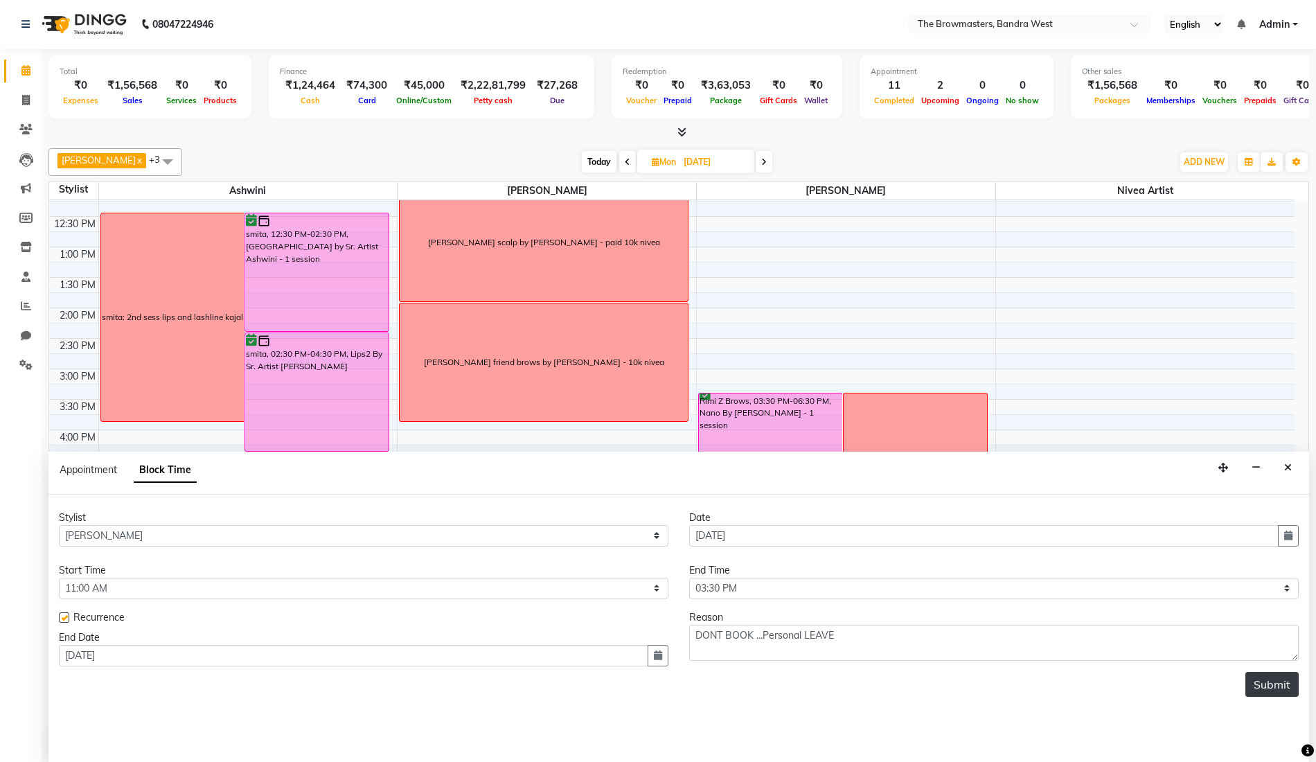
click at [1282, 686] on button "Submit" at bounding box center [1272, 684] width 53 height 25
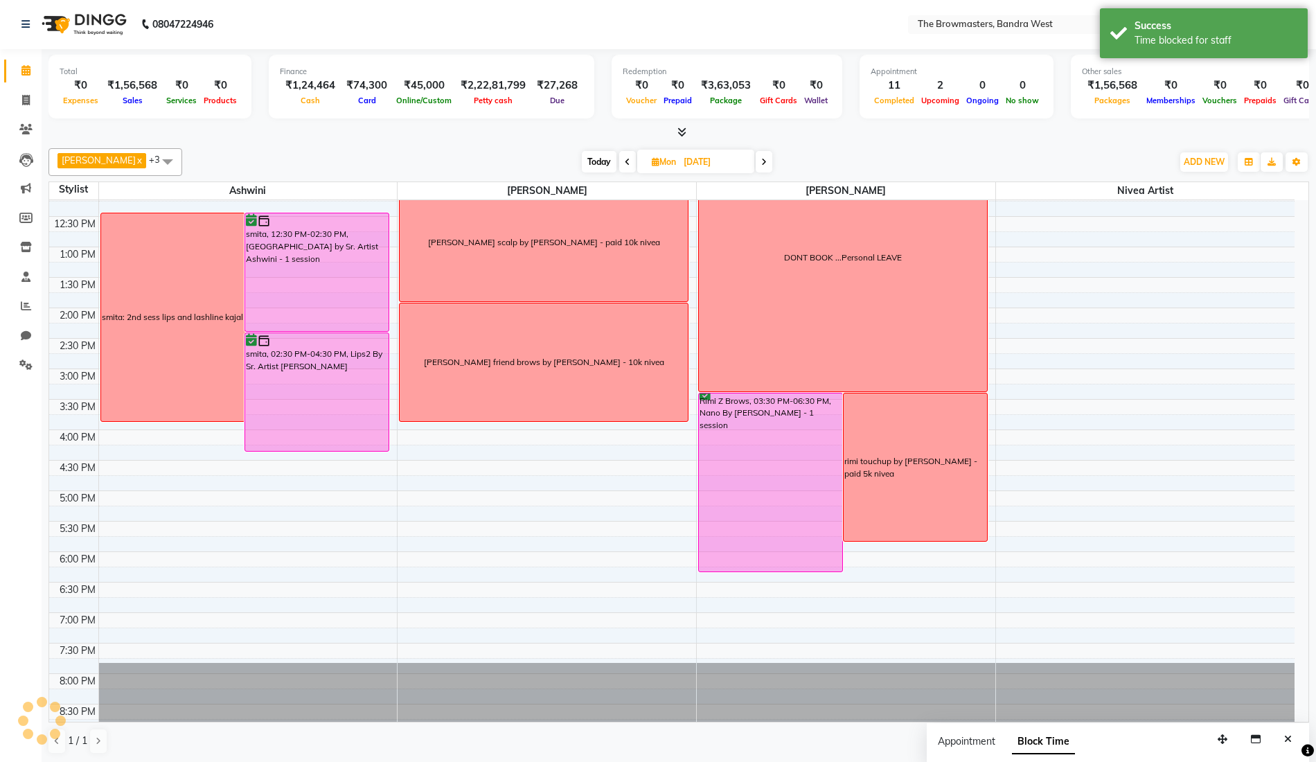
scroll to position [0, 0]
click at [658, 165] on icon at bounding box center [656, 162] width 8 height 9
select select "10"
select select "2025"
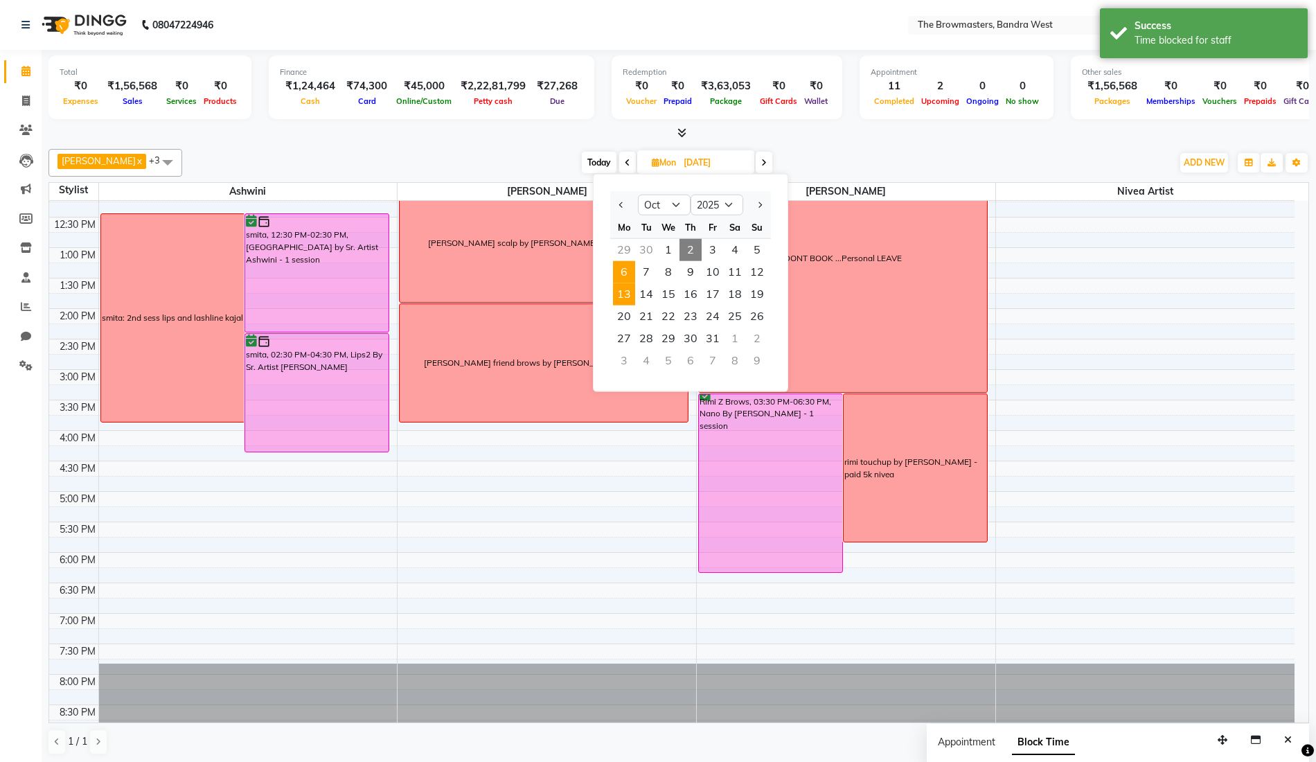
click at [632, 291] on span "13" at bounding box center [624, 294] width 22 height 22
type input "[DATE]"
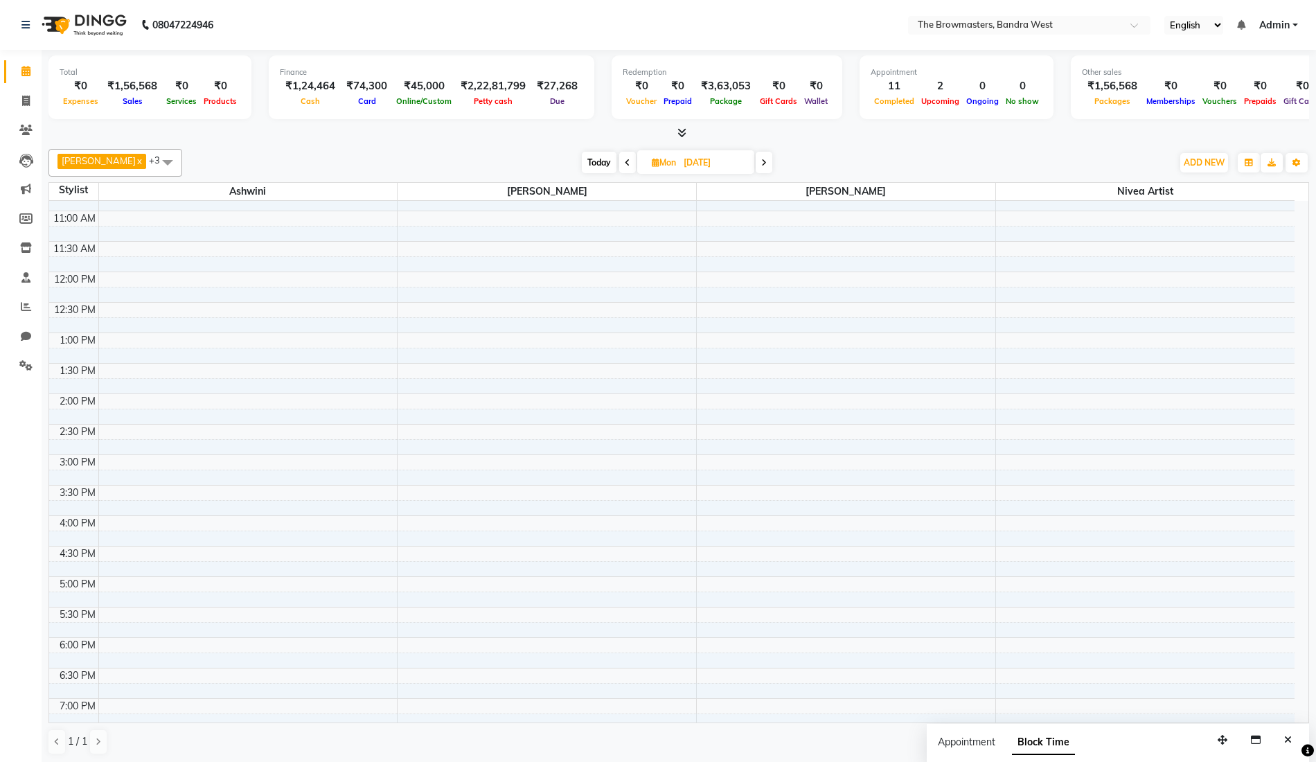
scroll to position [170, 0]
click at [763, 220] on div "8:00 AM 8:30 AM 9:00 AM 9:30 AM 10:00 AM 10:30 AM 11:00 AM 11:30 AM 12:00 PM 12…" at bounding box center [672, 426] width 1246 height 792
select select "64308"
select select "660"
select select "tentative"
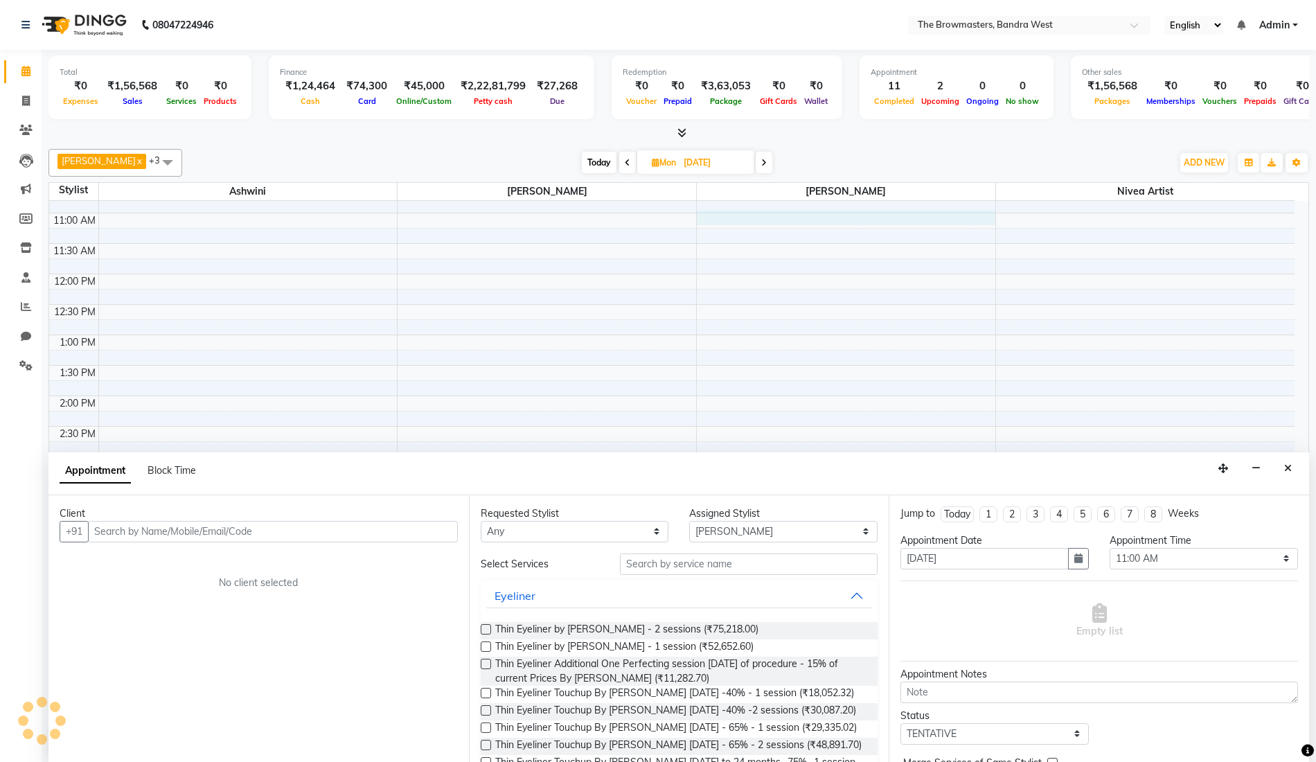
scroll to position [1, 0]
click at [168, 468] on span "Block Time" at bounding box center [172, 470] width 49 height 12
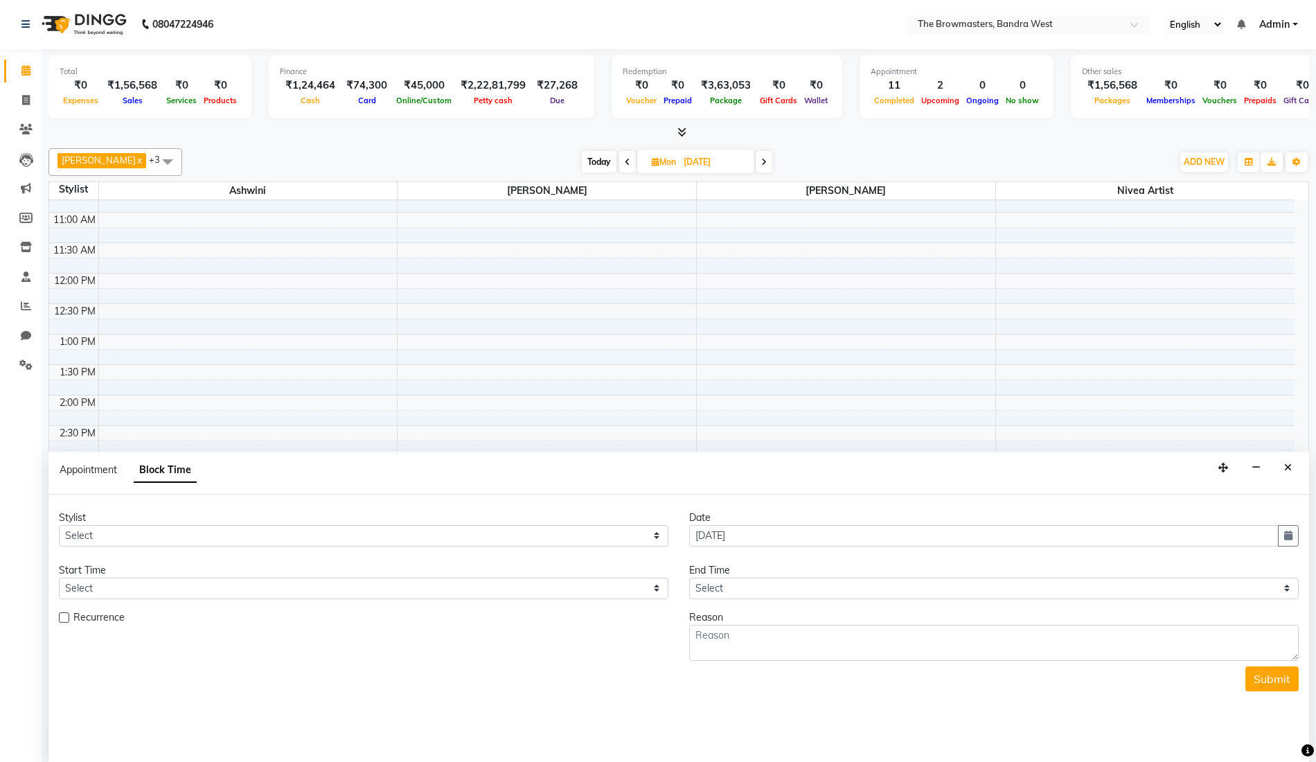
click at [67, 617] on label at bounding box center [64, 617] width 10 height 10
click at [67, 617] on input "checkbox" at bounding box center [63, 619] width 9 height 9
click at [67, 617] on label at bounding box center [64, 617] width 10 height 10
click at [67, 617] on input "checkbox" at bounding box center [63, 619] width 9 height 9
checkbox input "false"
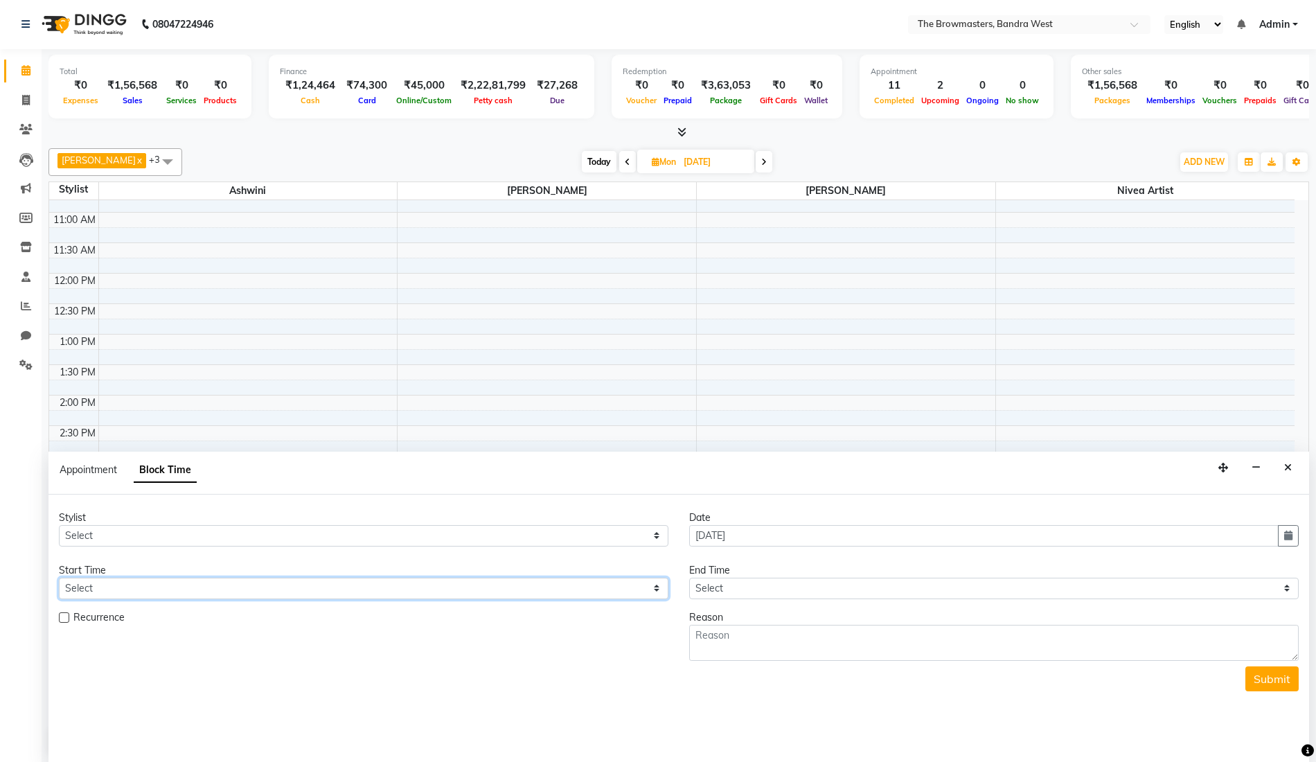
click at [194, 590] on select "Select" at bounding box center [364, 588] width 610 height 21
click at [1290, 467] on icon "Close" at bounding box center [1289, 468] width 8 height 10
